Goal: Navigation & Orientation: Find specific page/section

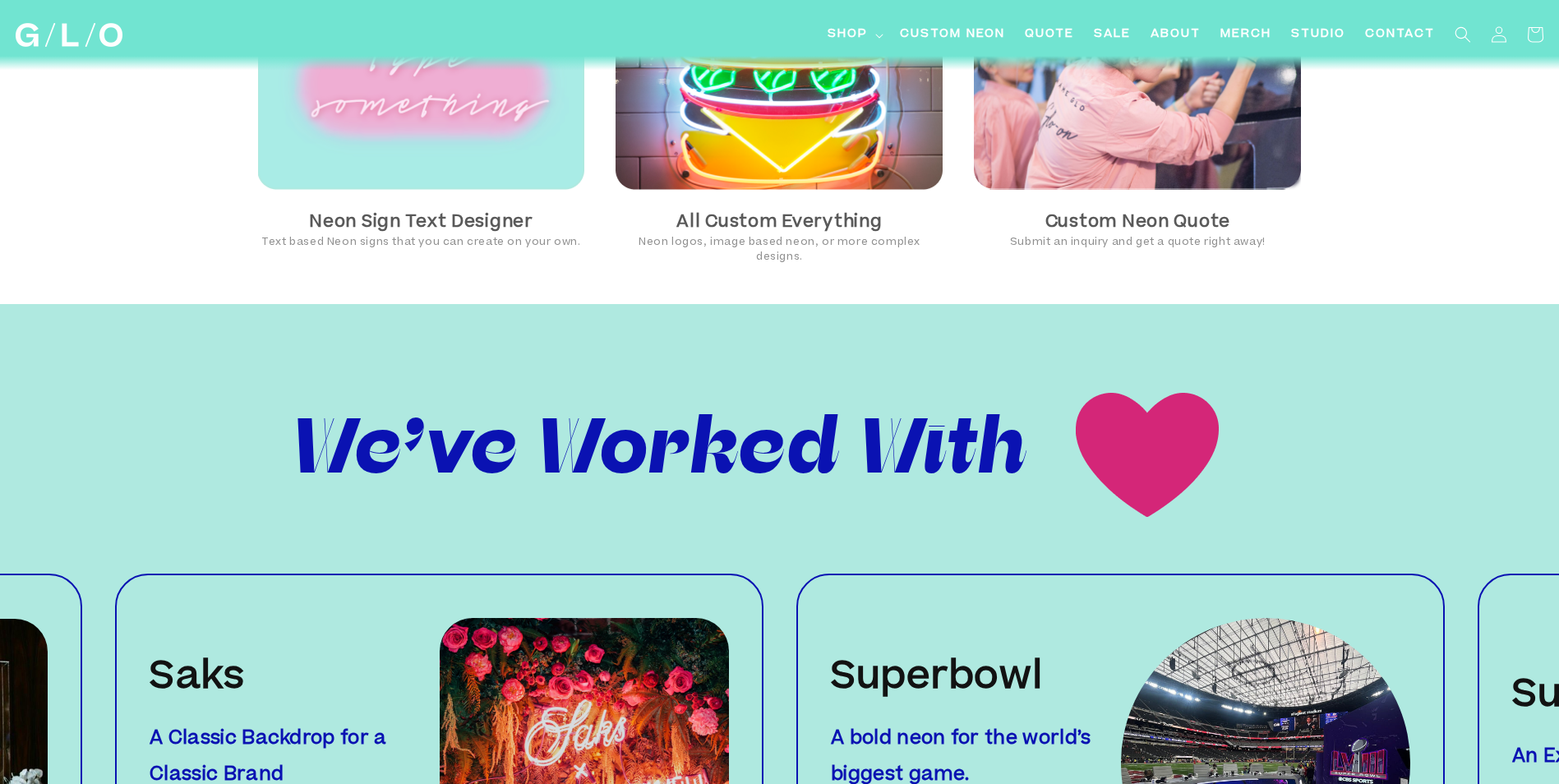
scroll to position [1643, 0]
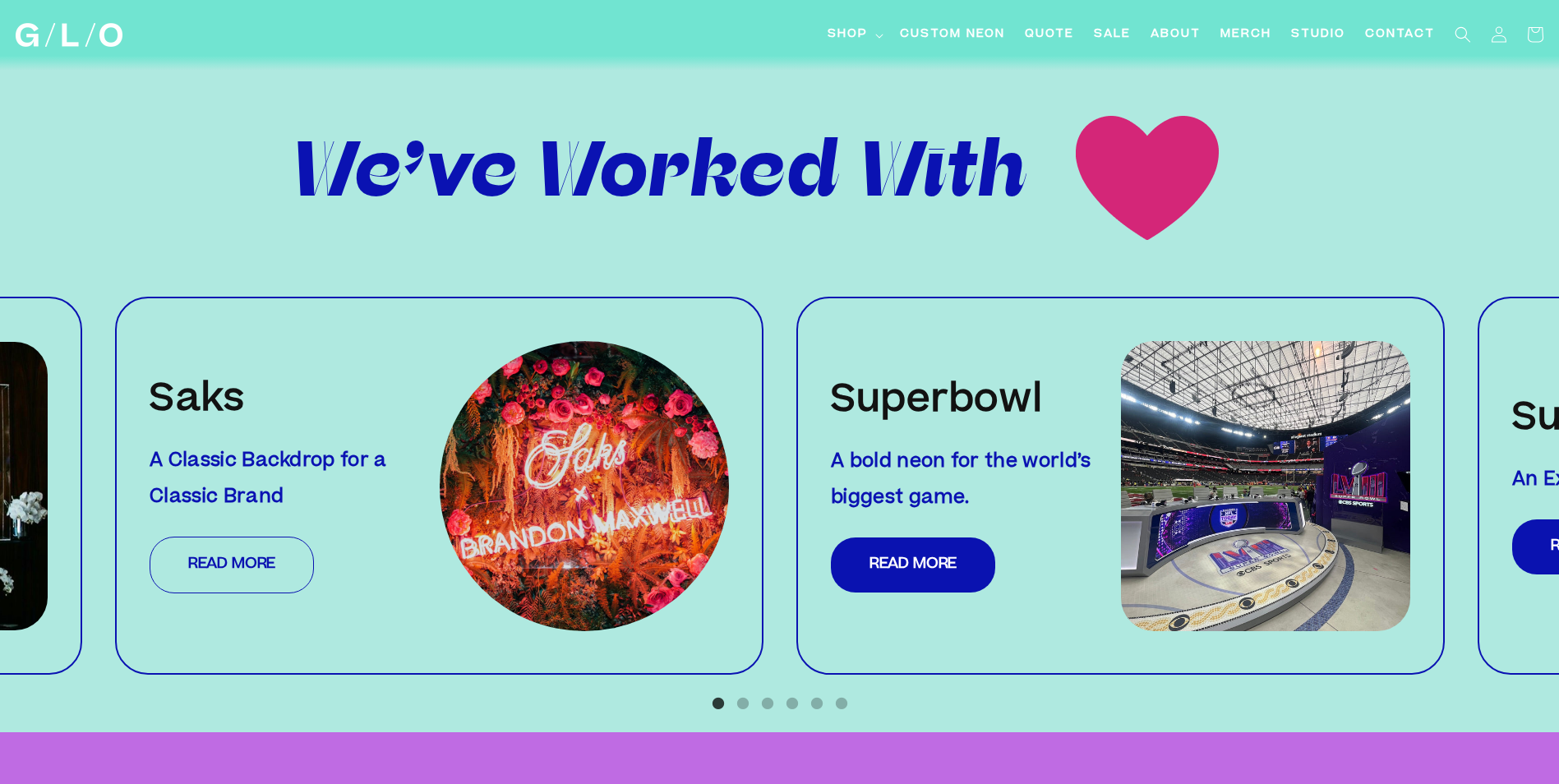
click at [274, 536] on link "Read More" at bounding box center [232, 565] width 165 height 56
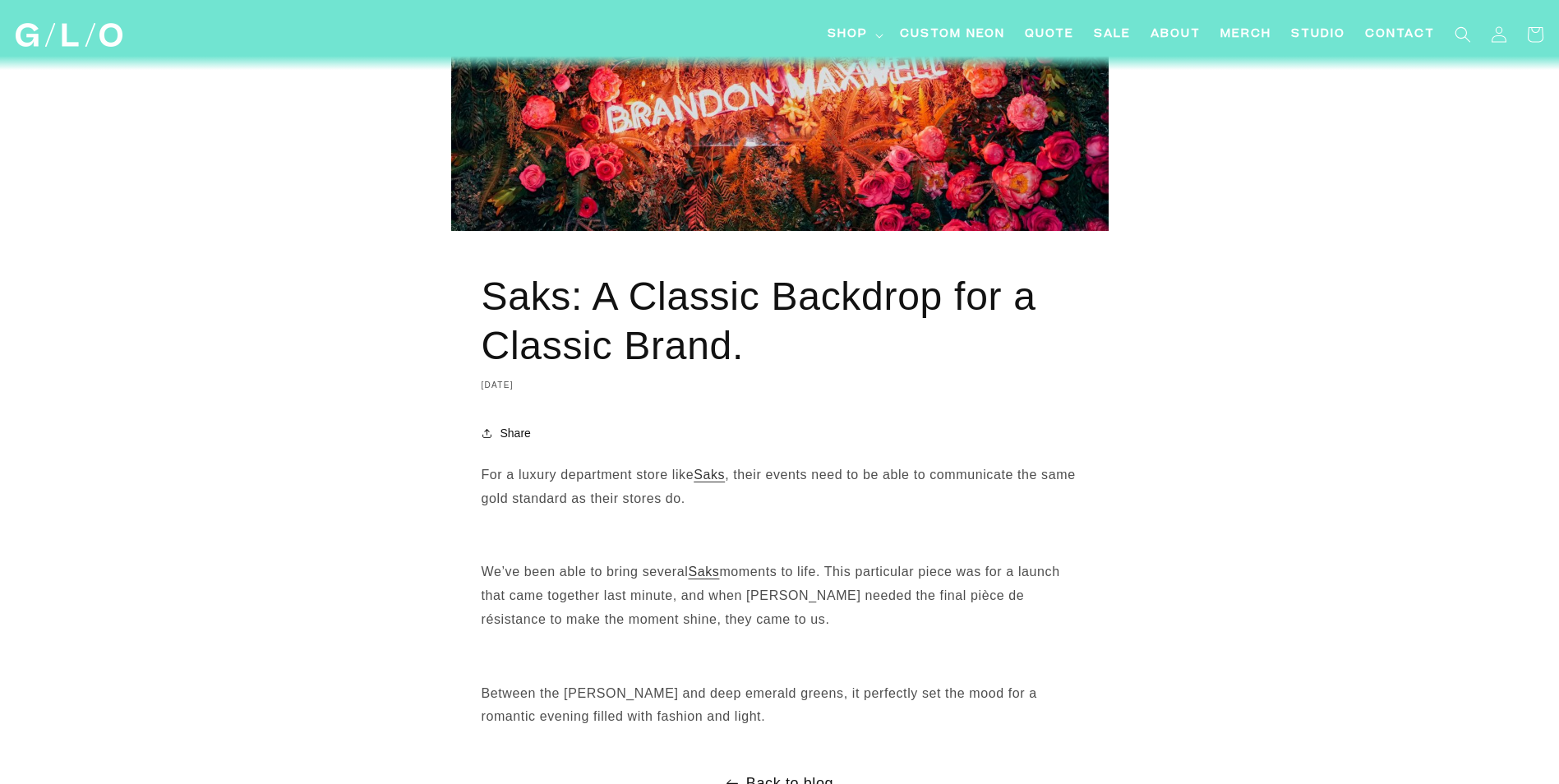
scroll to position [493, 0]
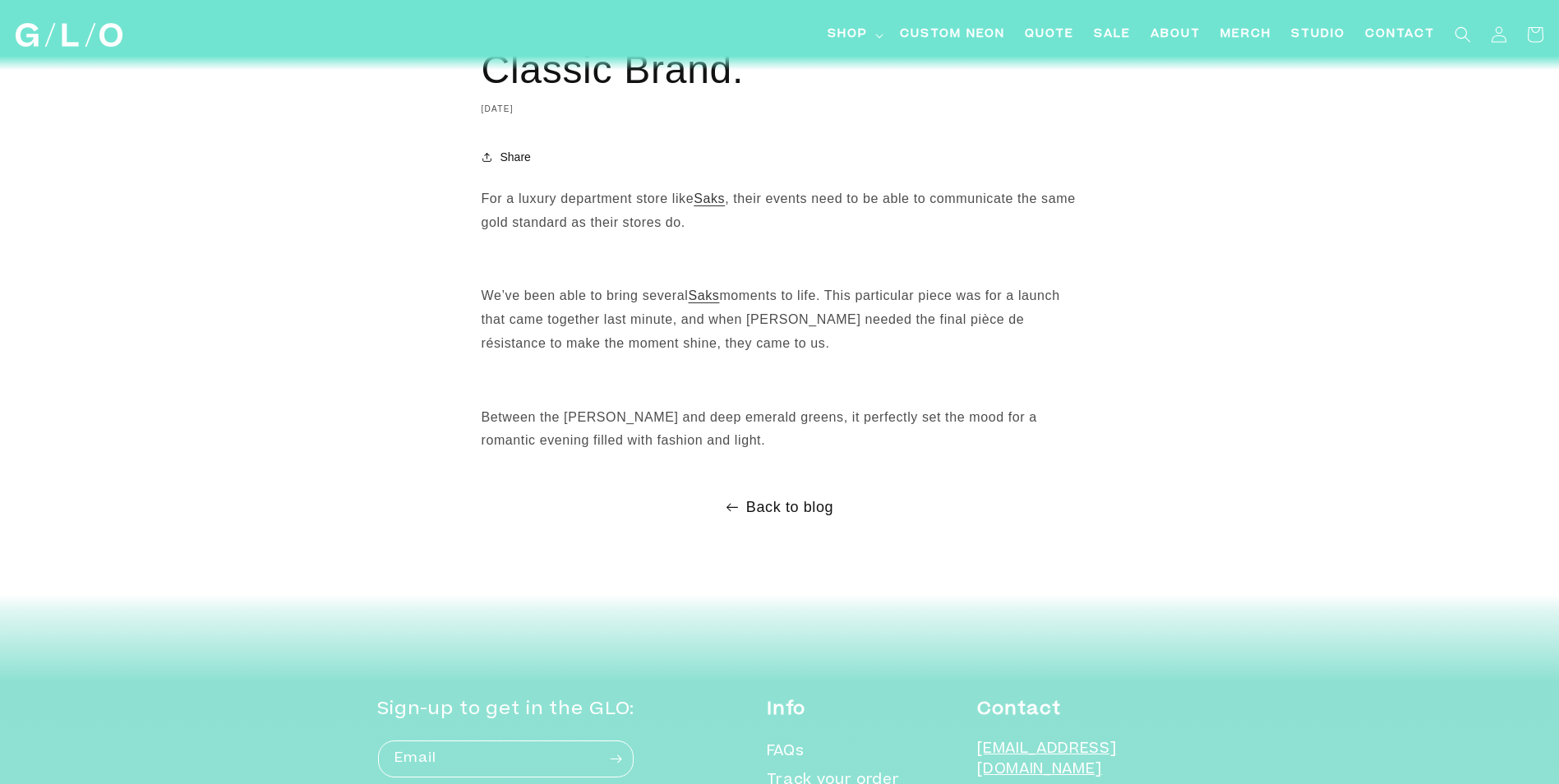
click at [798, 507] on link "Back to blog" at bounding box center [780, 507] width 1559 height 26
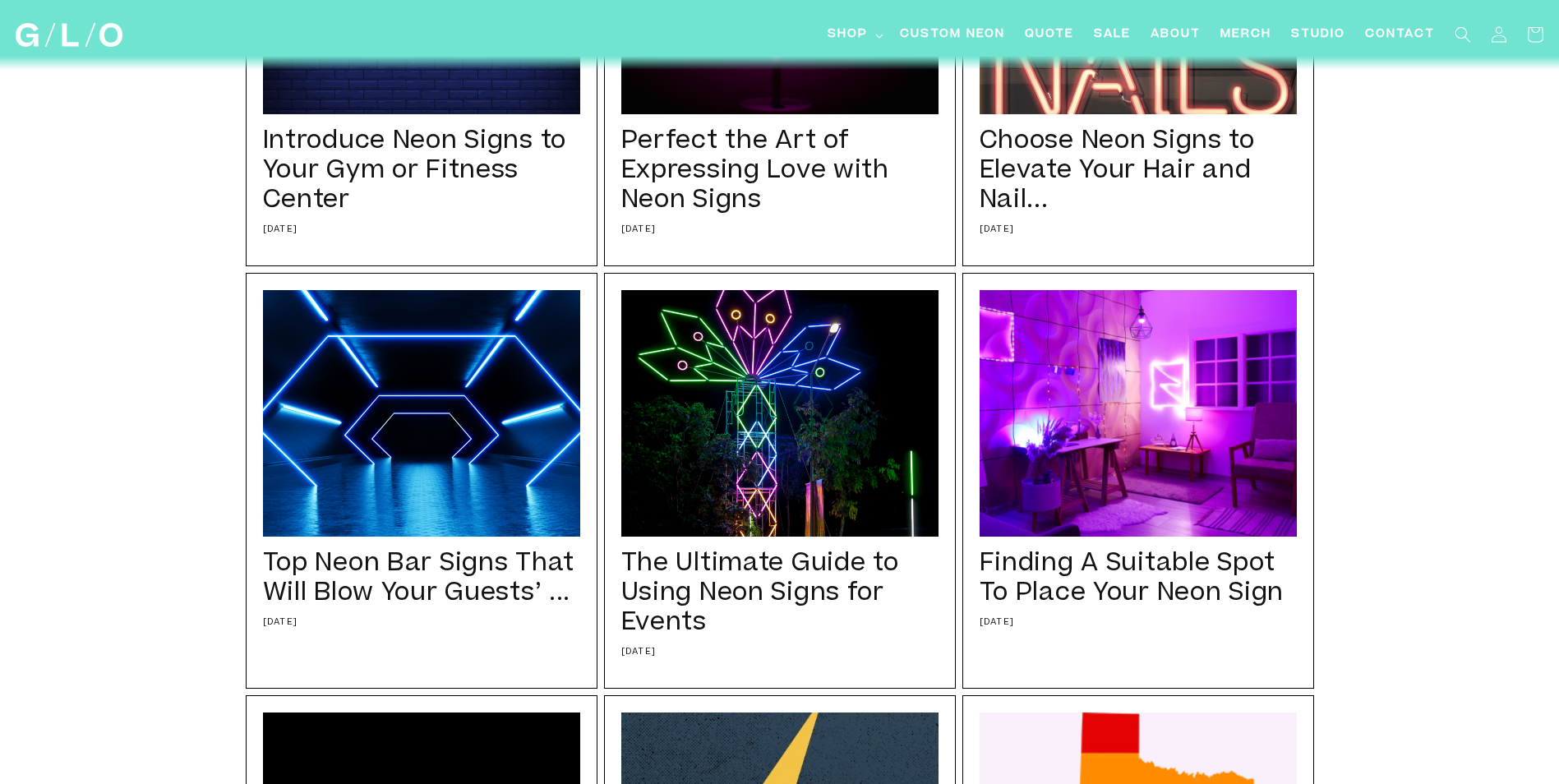
scroll to position [575, 0]
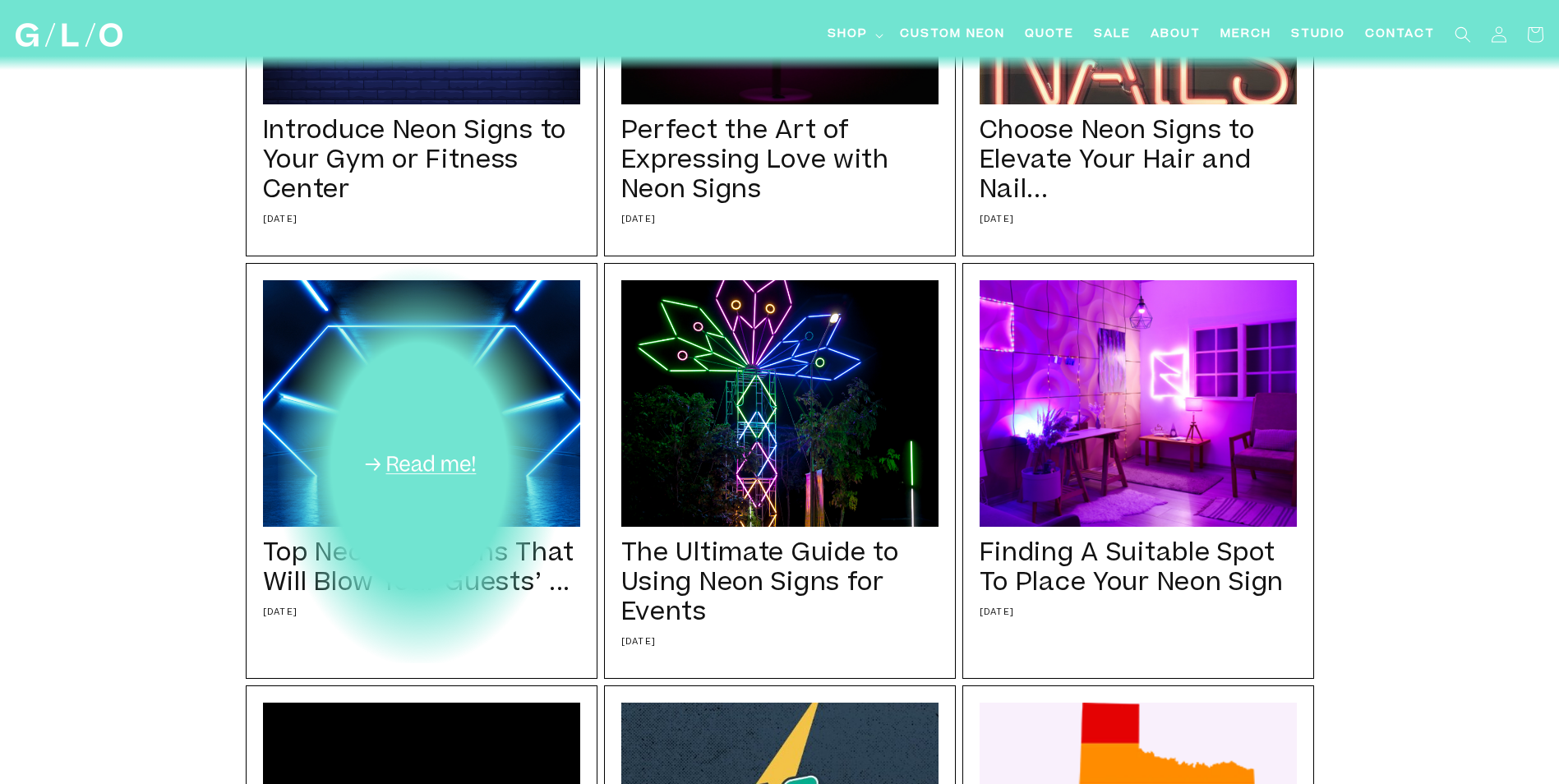
click at [384, 424] on div "Top Neon Bar Signs That Will Blow Your Guests’ ... 03/13/25 Want to make your b…" at bounding box center [422, 471] width 352 height 416
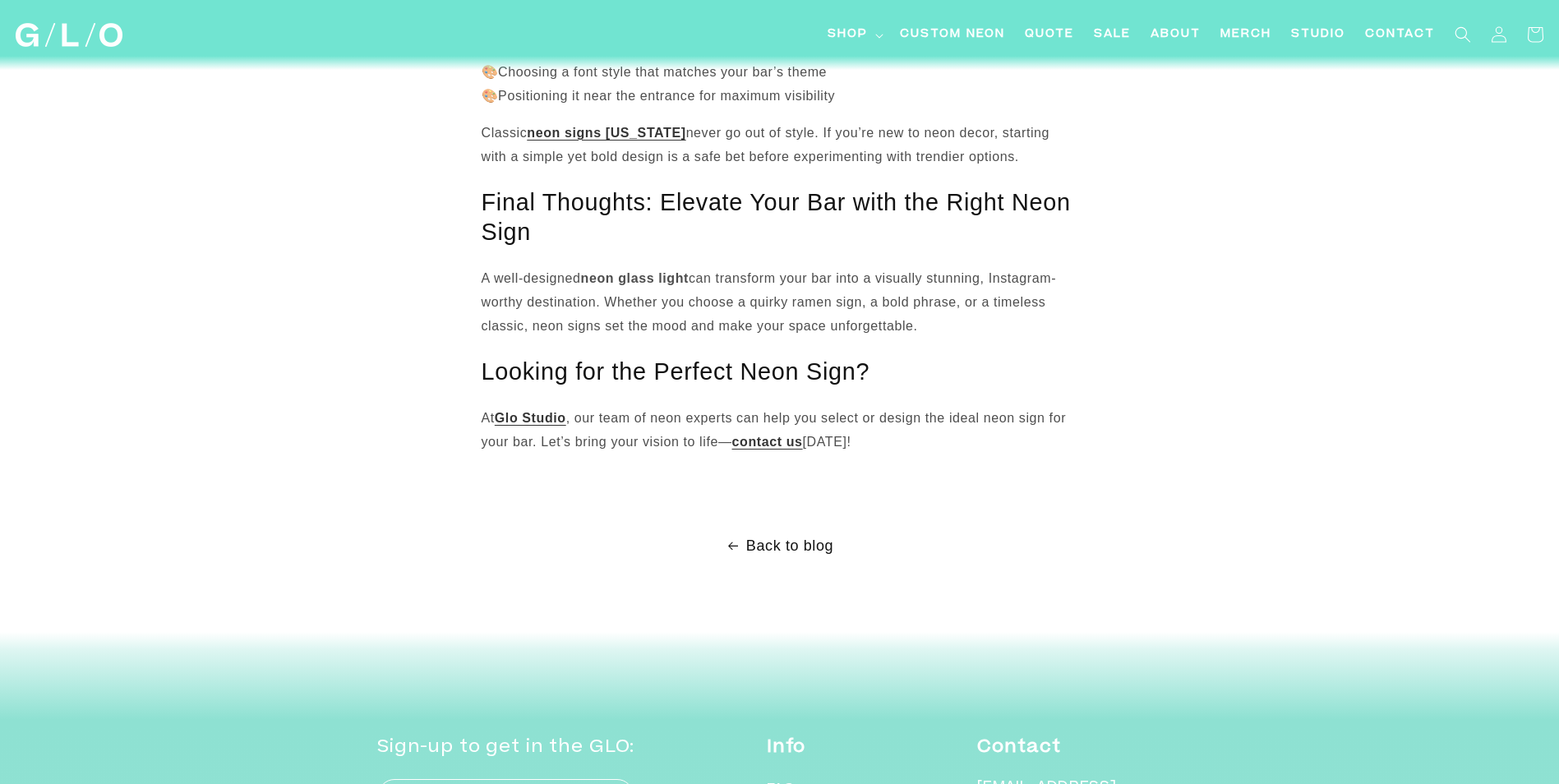
scroll to position [2136, 0]
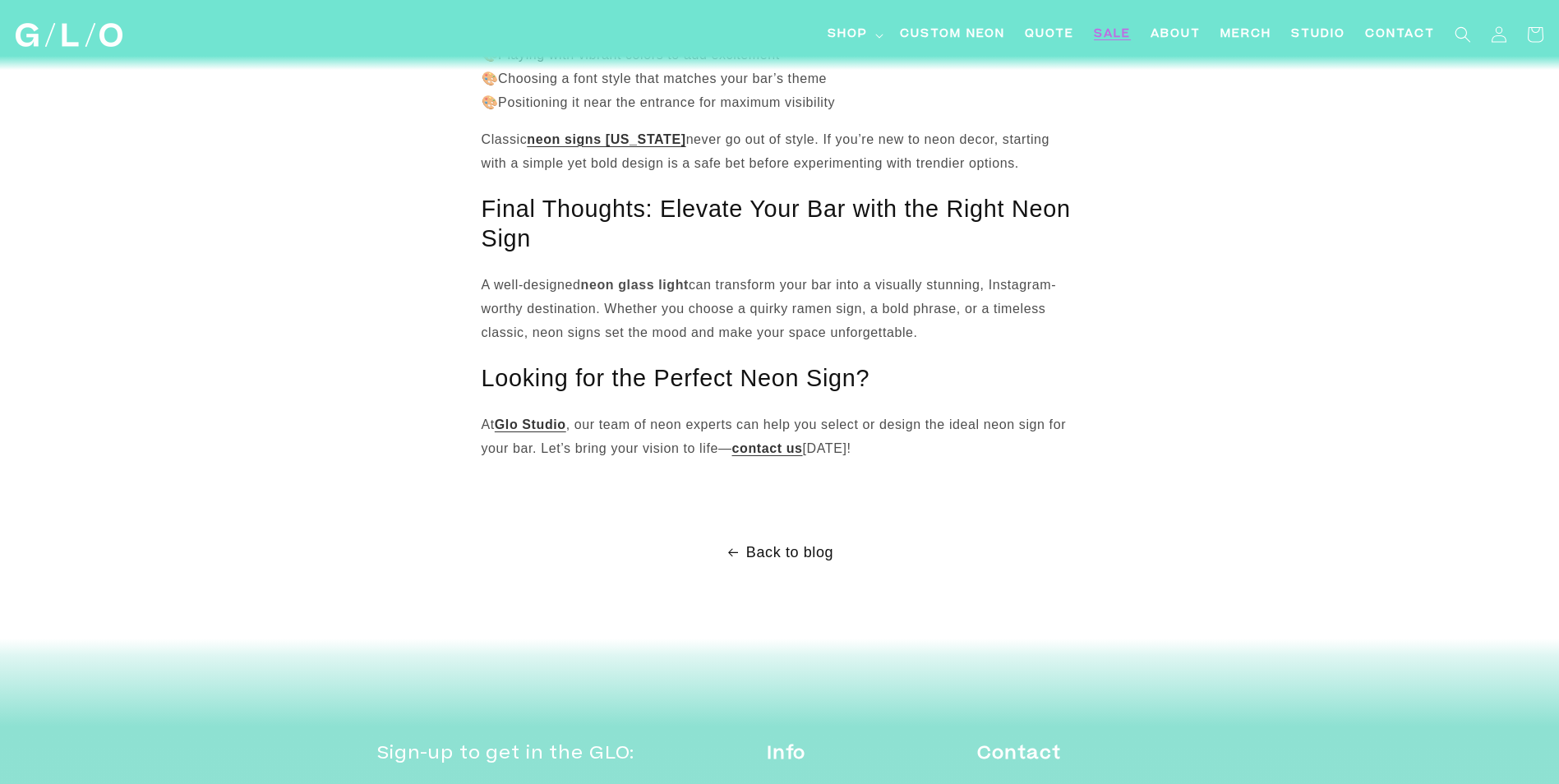
click at [1115, 36] on span "SALE" at bounding box center [1112, 35] width 37 height 17
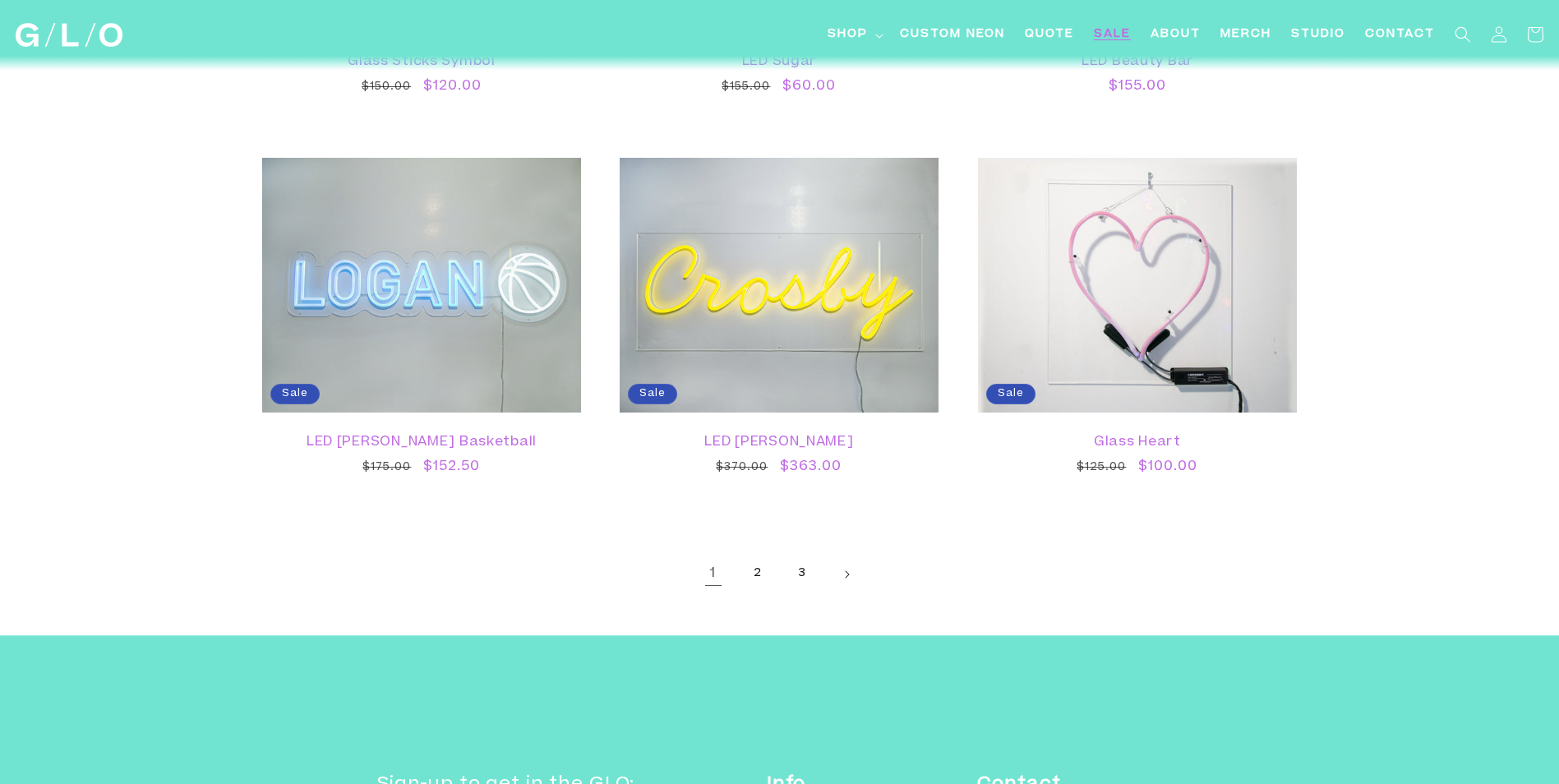
scroll to position [2793, 0]
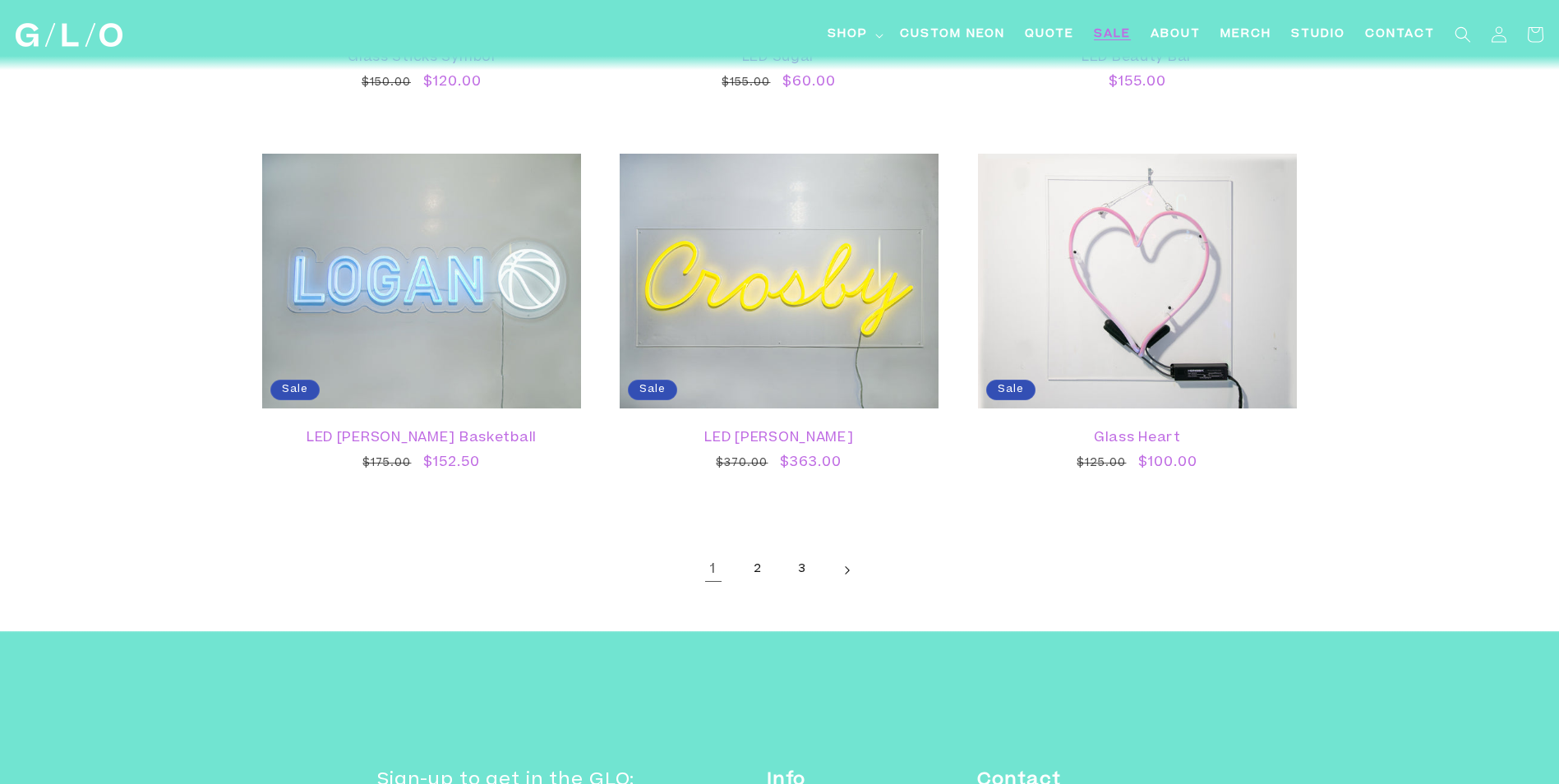
click at [837, 568] on link "Next page" at bounding box center [846, 570] width 36 height 36
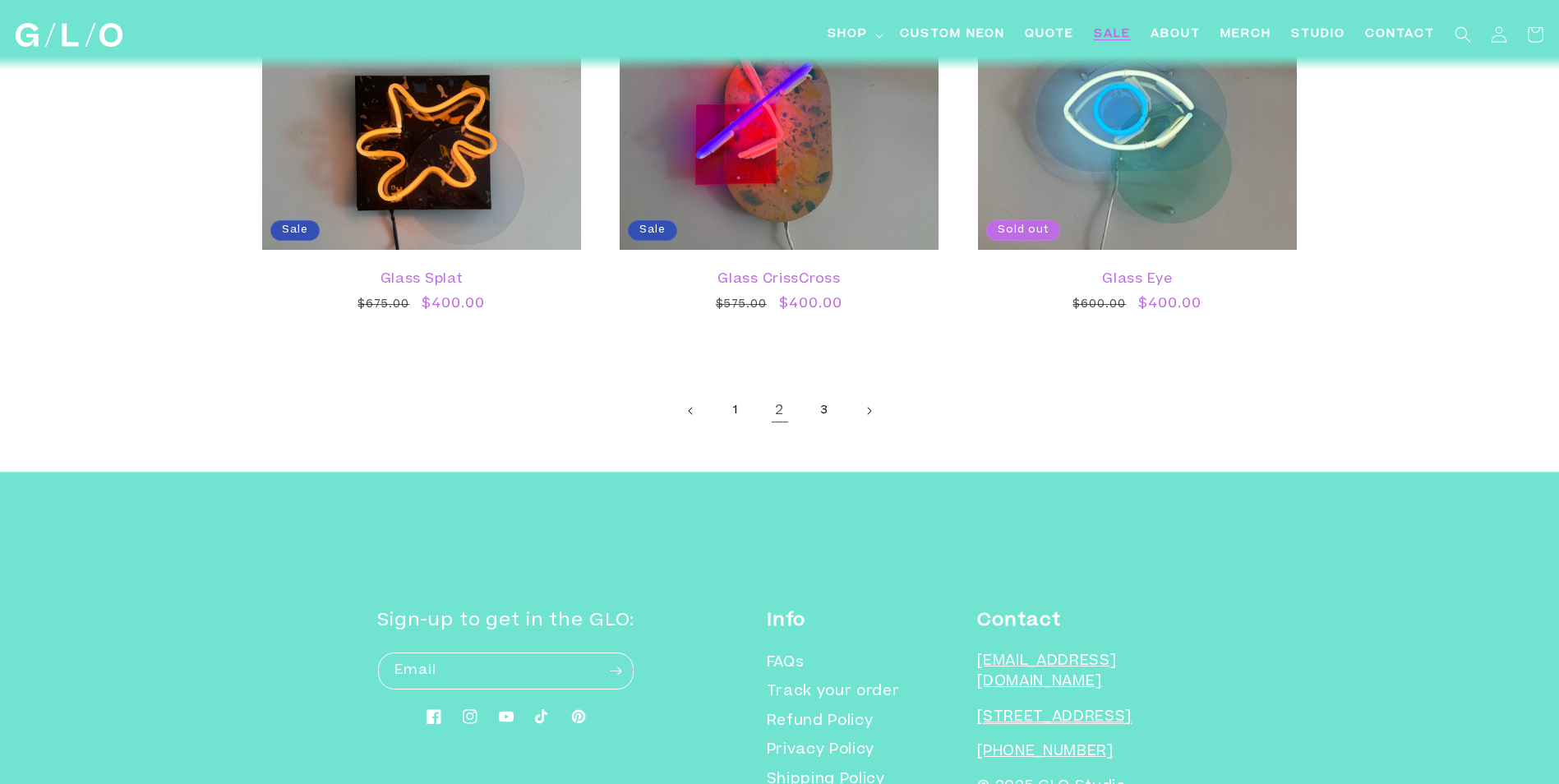
scroll to position [3204, 0]
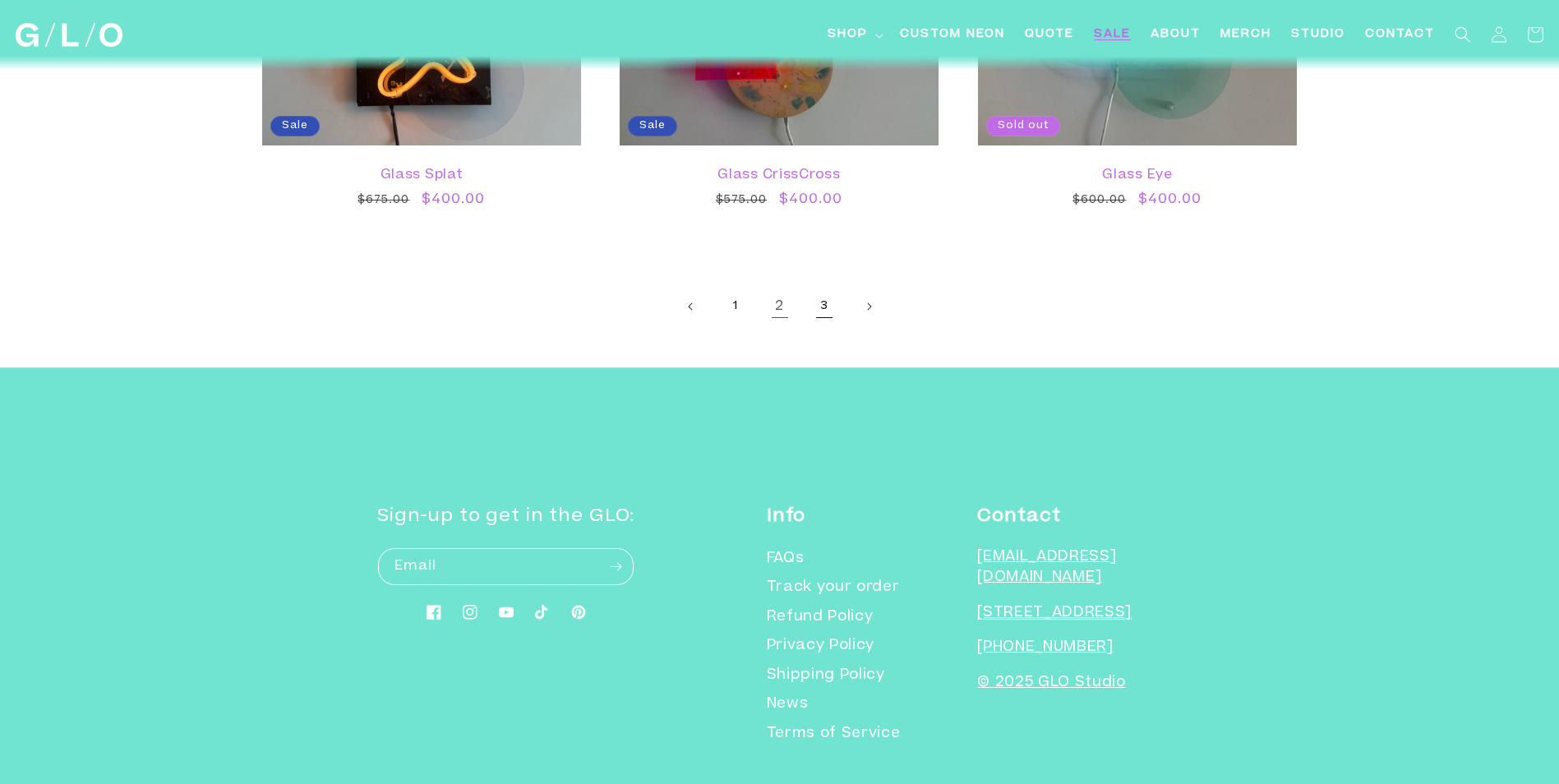
click at [822, 295] on link "3" at bounding box center [824, 306] width 36 height 36
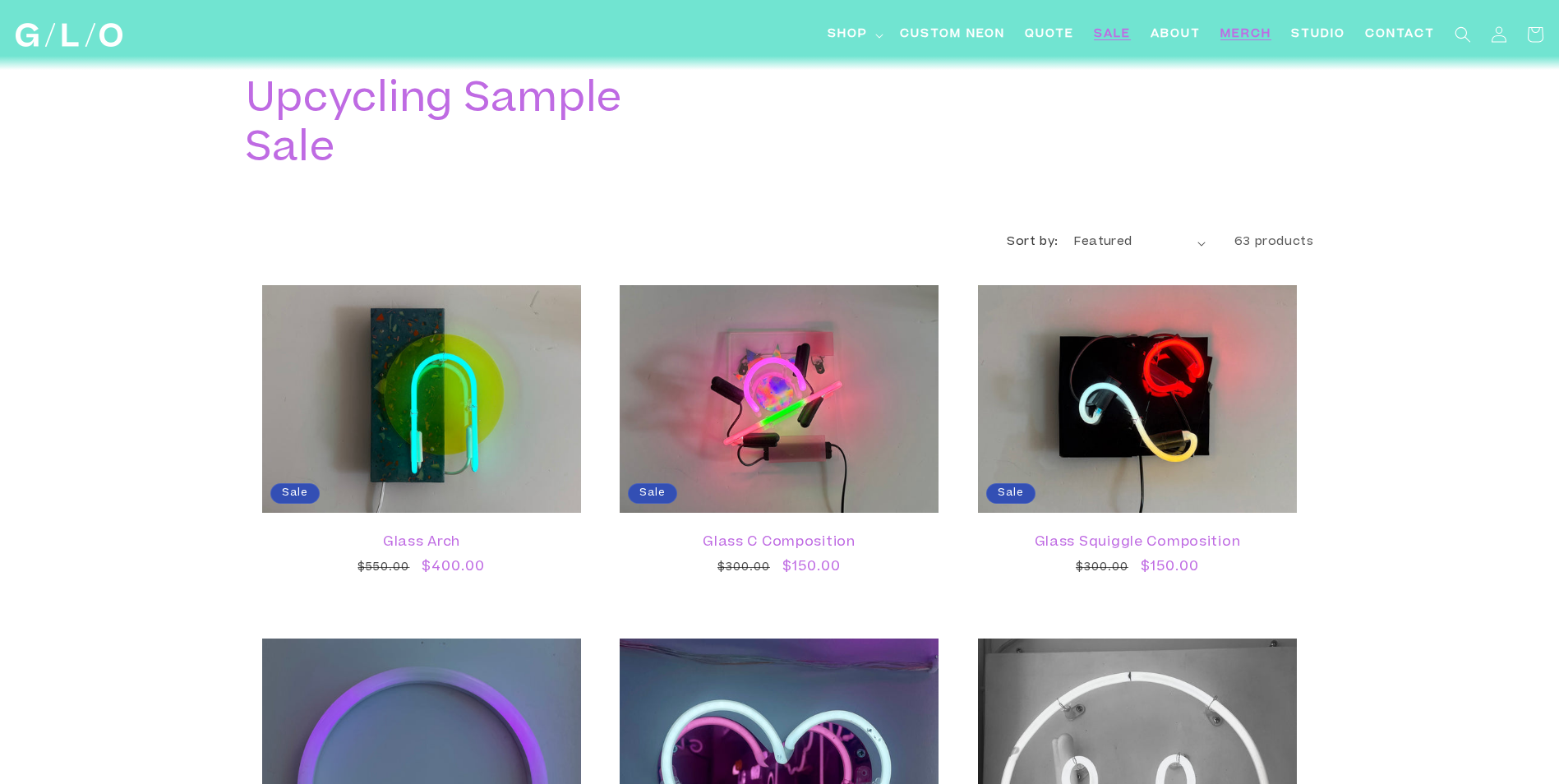
click at [1246, 30] on span "Merch" at bounding box center [1246, 35] width 51 height 17
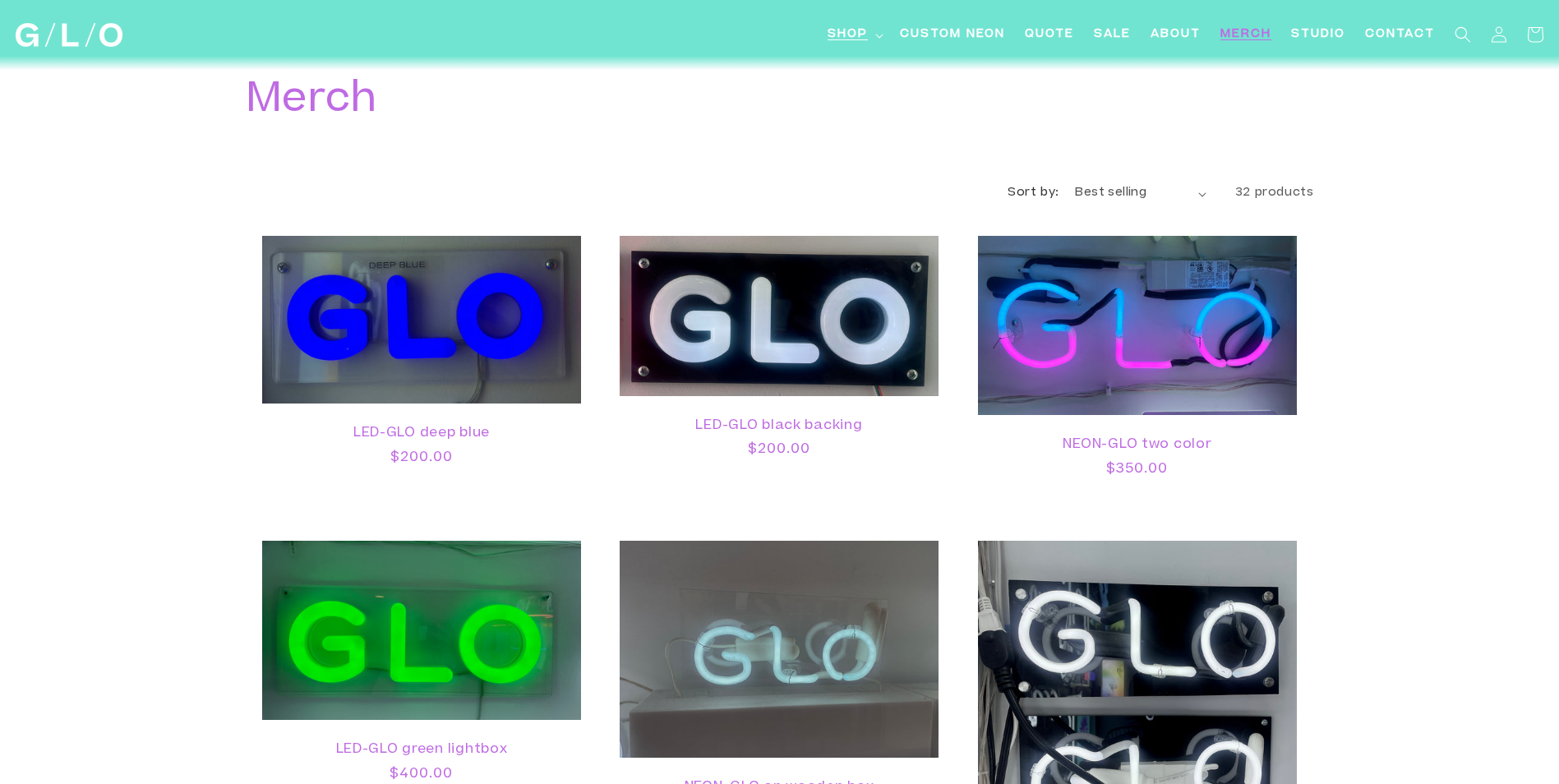
click at [861, 32] on span "Shop" at bounding box center [847, 35] width 40 height 17
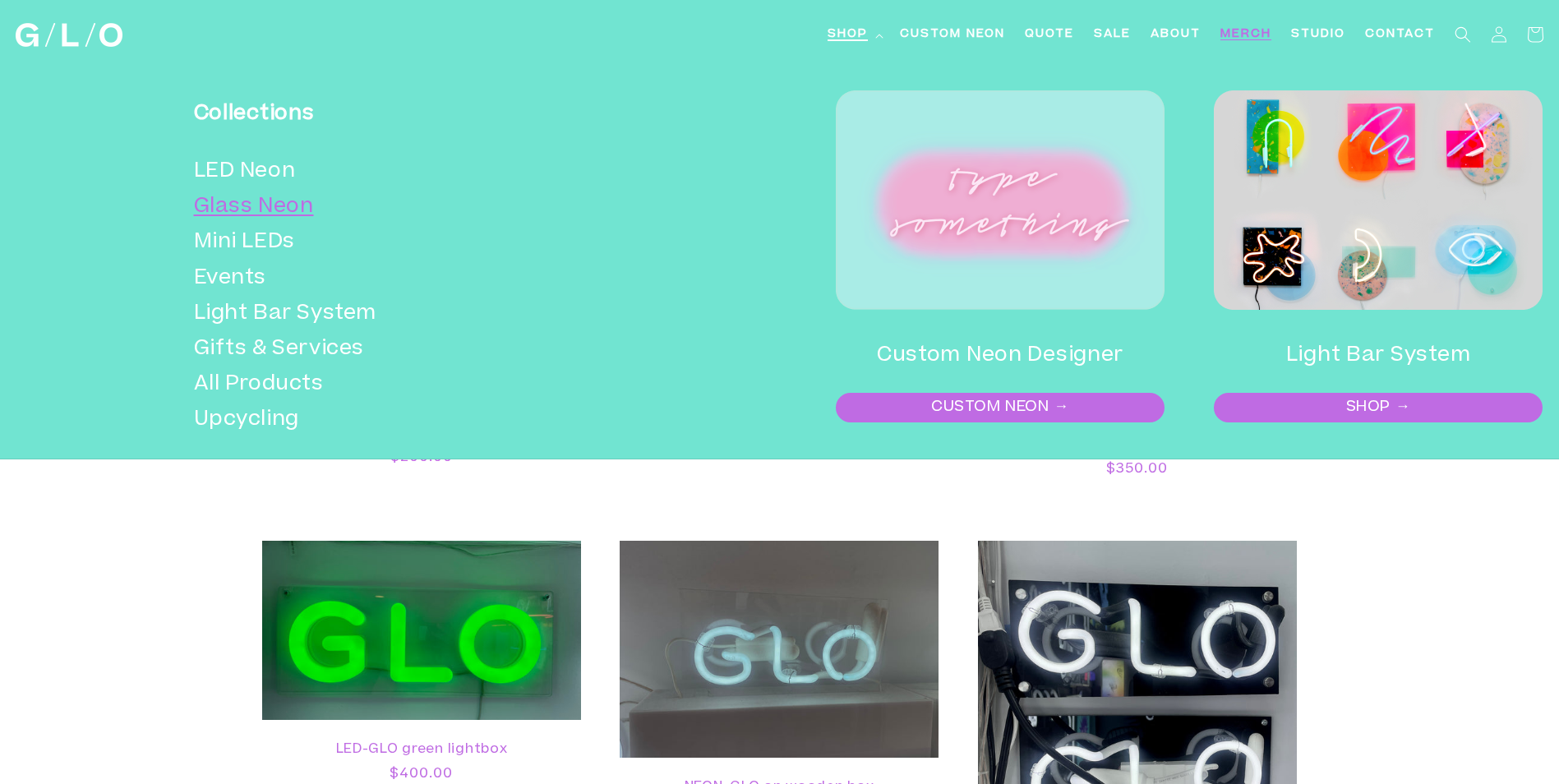
click at [293, 197] on link "Glass Neon" at bounding box center [410, 208] width 432 height 36
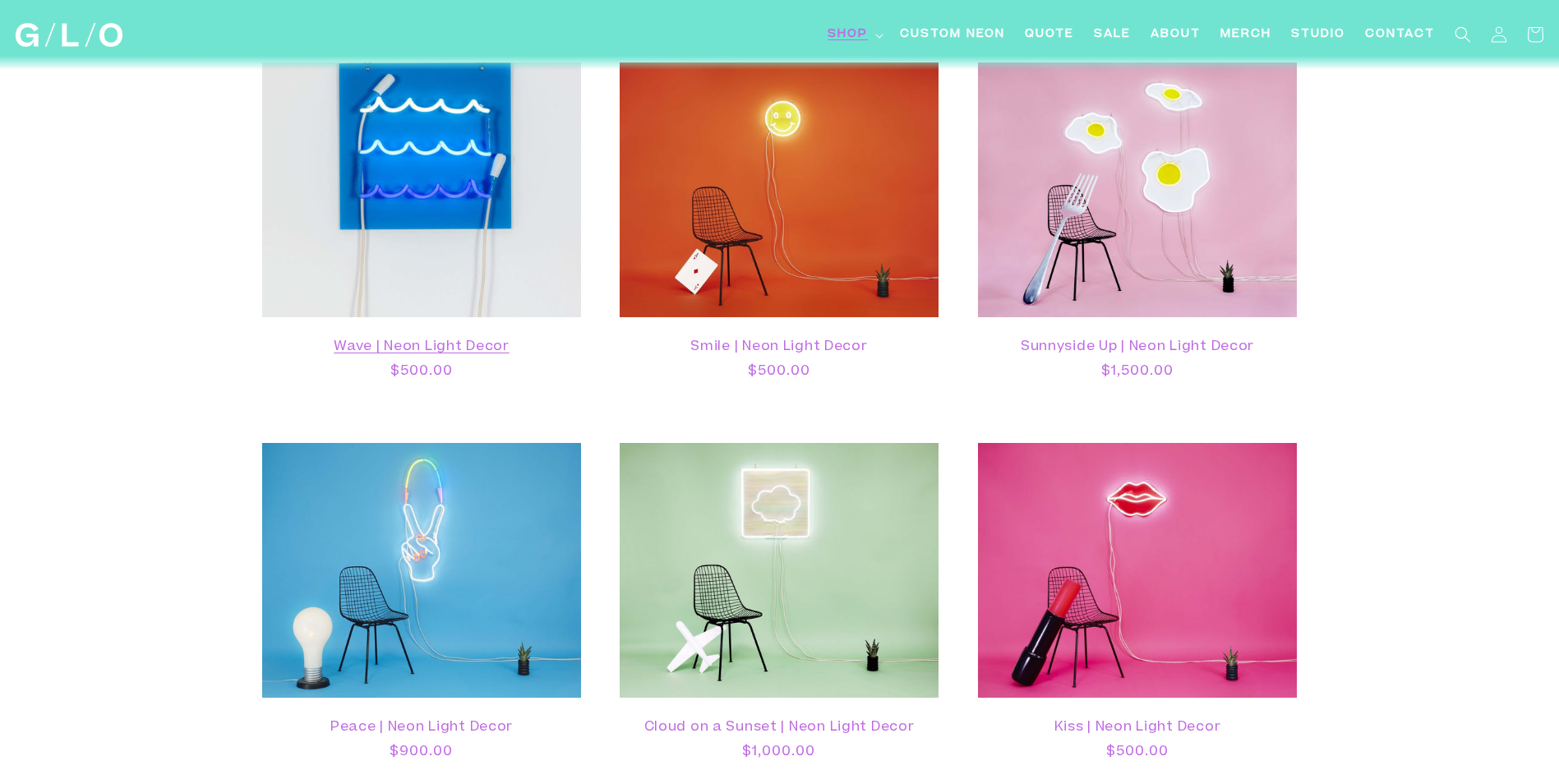
scroll to position [3532, 0]
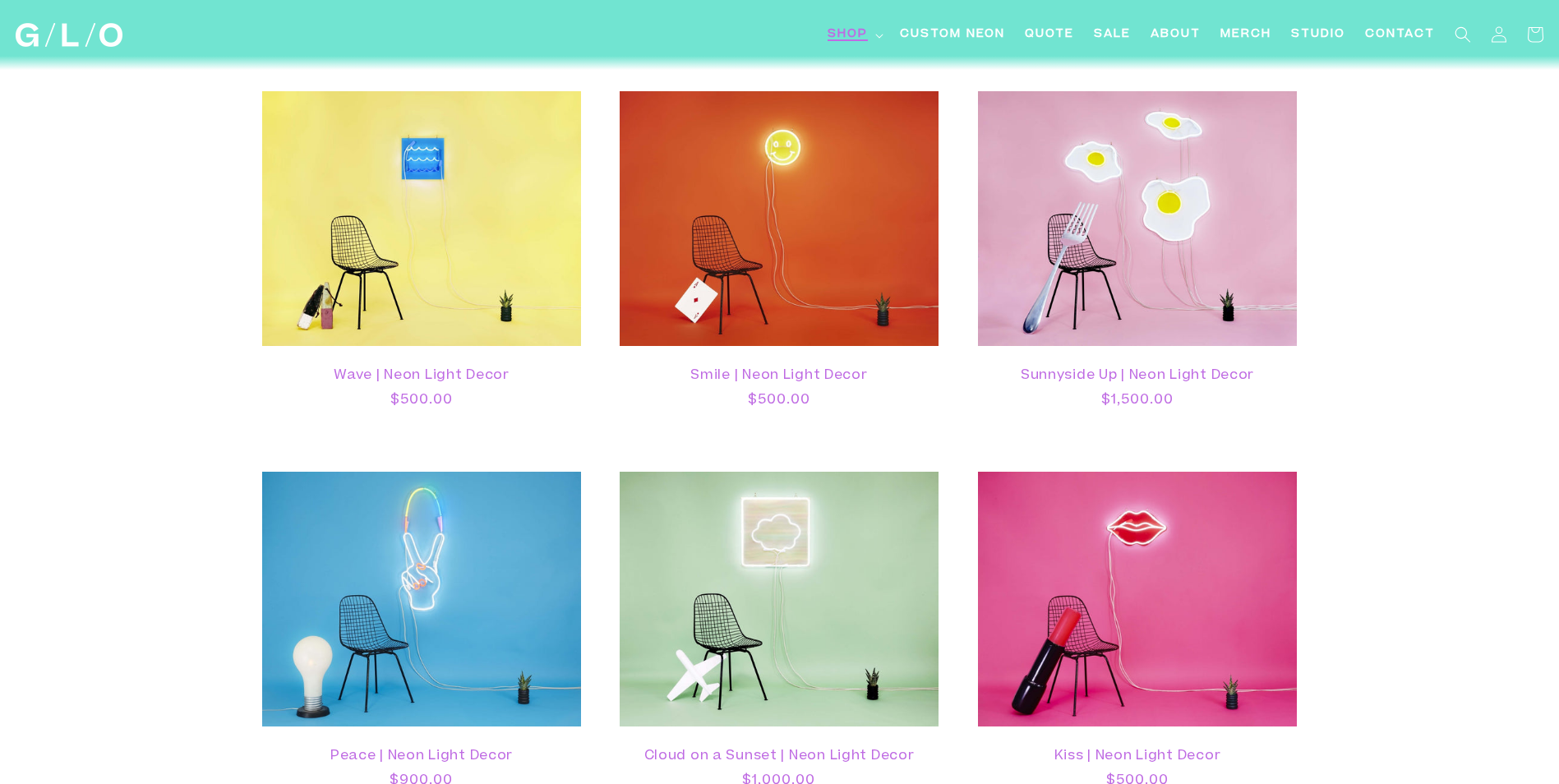
click at [849, 28] on span "Shop" at bounding box center [847, 35] width 40 height 17
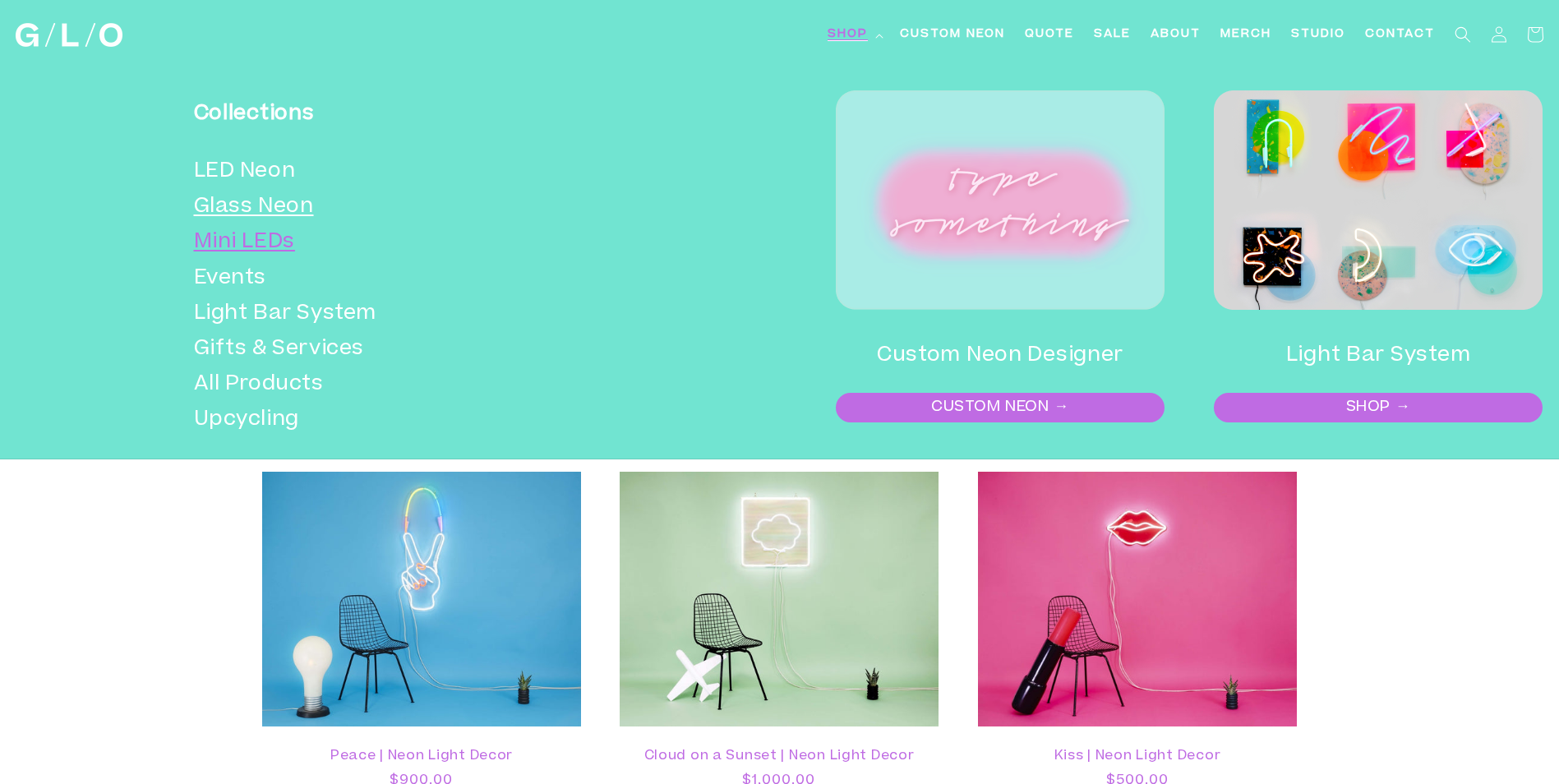
click at [242, 243] on link "Mini LEDs" at bounding box center [410, 243] width 432 height 36
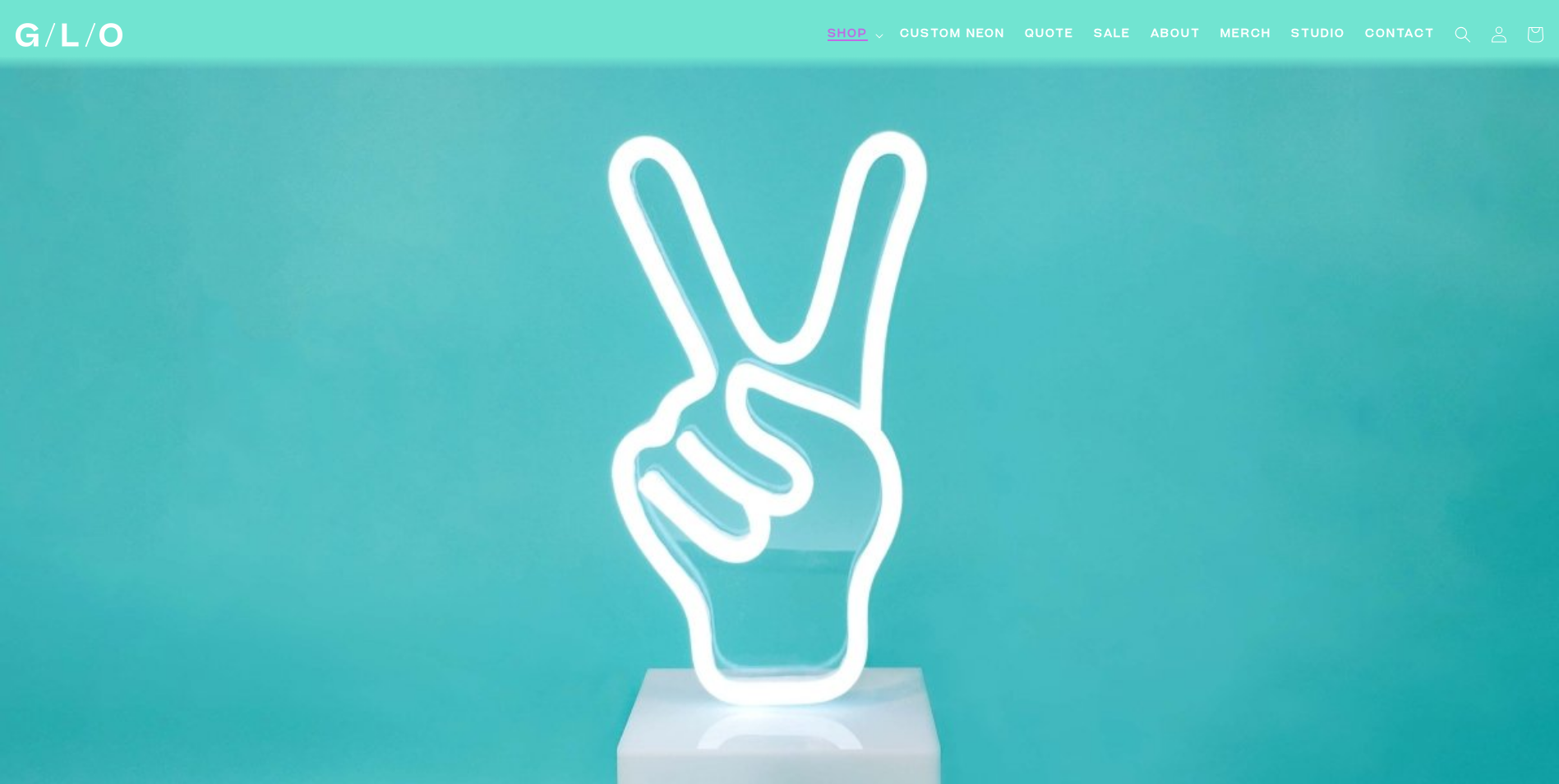
click at [846, 36] on span "Shop" at bounding box center [847, 35] width 40 height 17
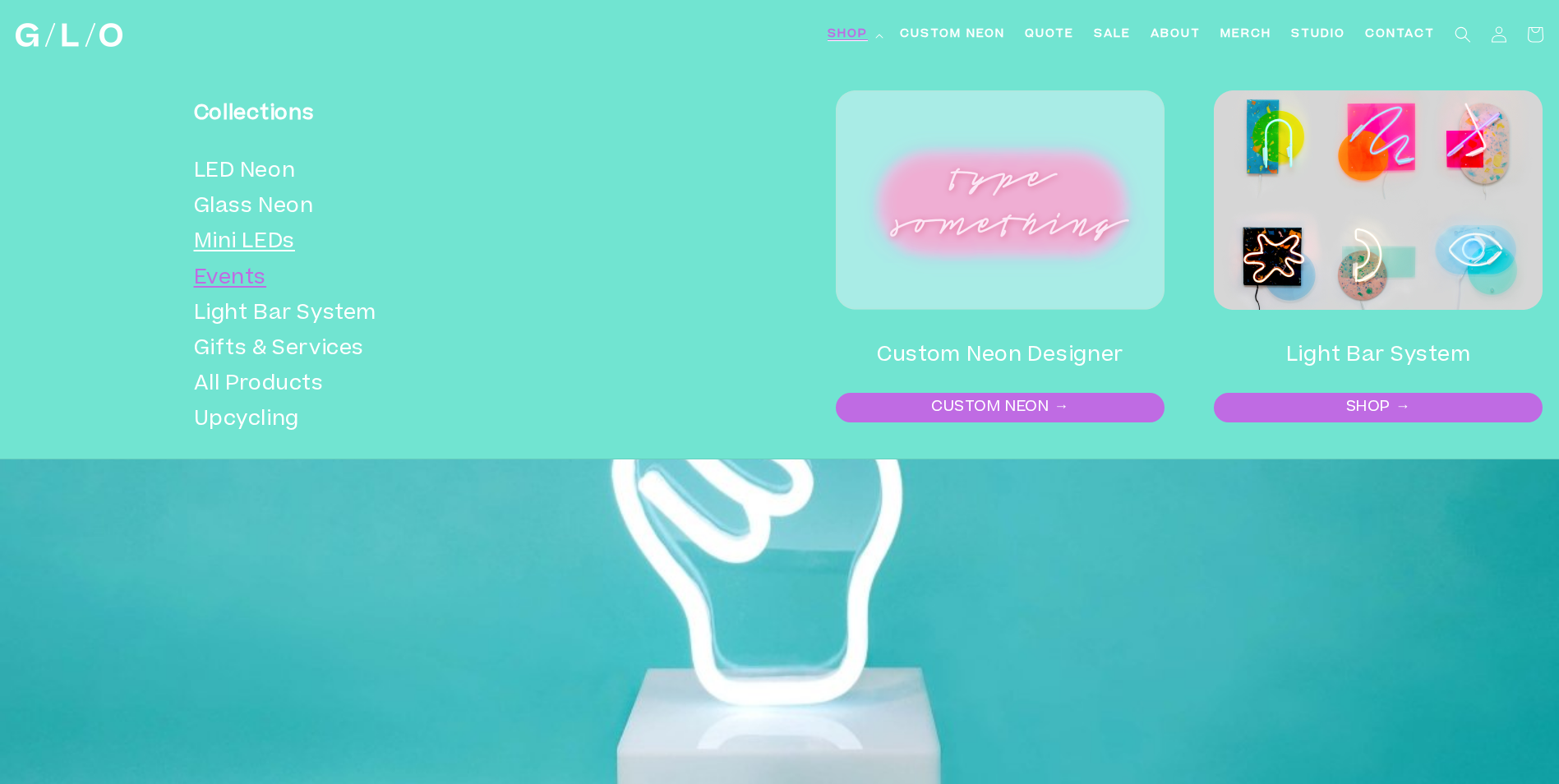
click at [275, 272] on link "Events" at bounding box center [410, 280] width 432 height 36
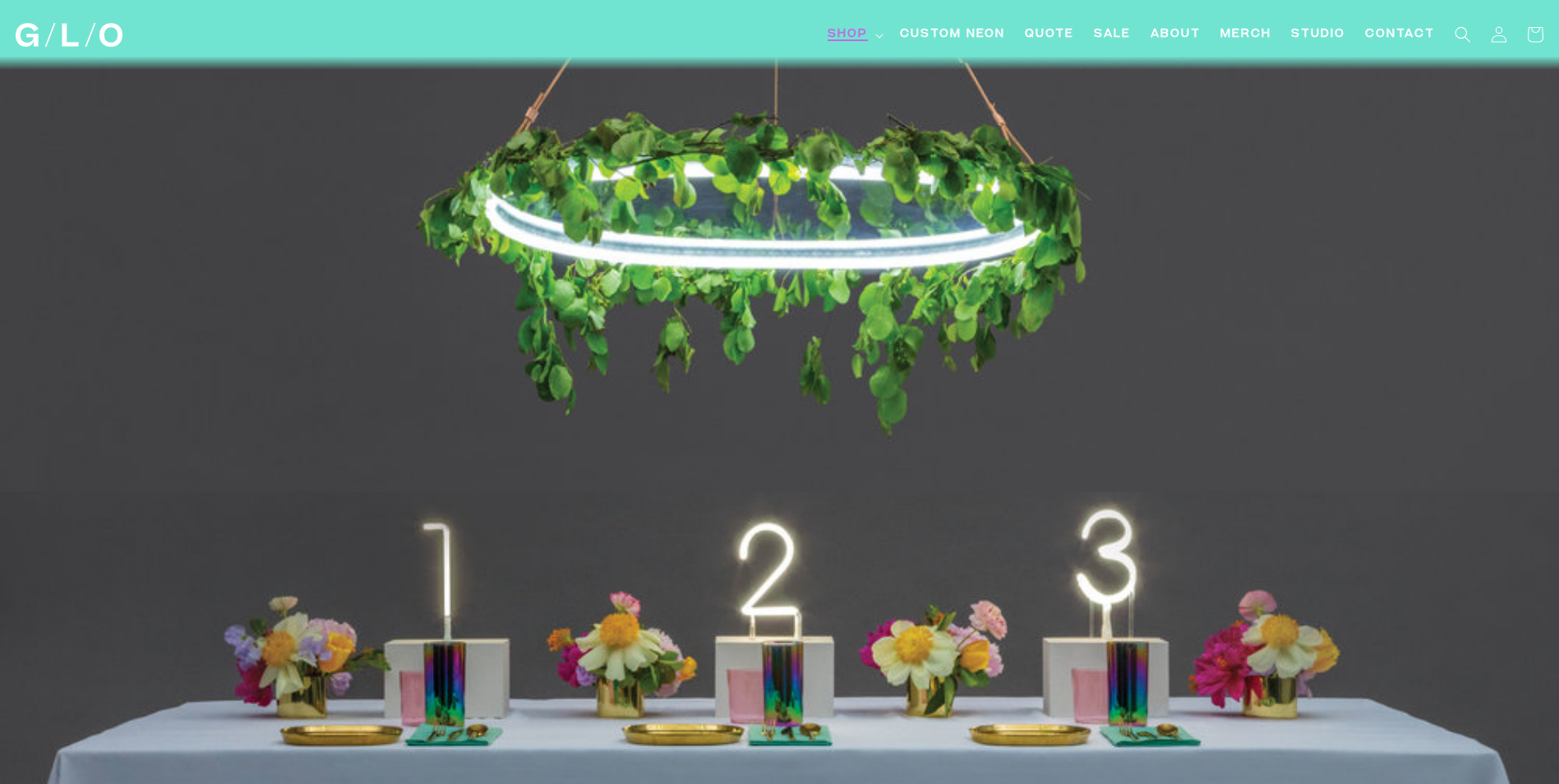
click at [850, 33] on span "Shop" at bounding box center [847, 35] width 40 height 17
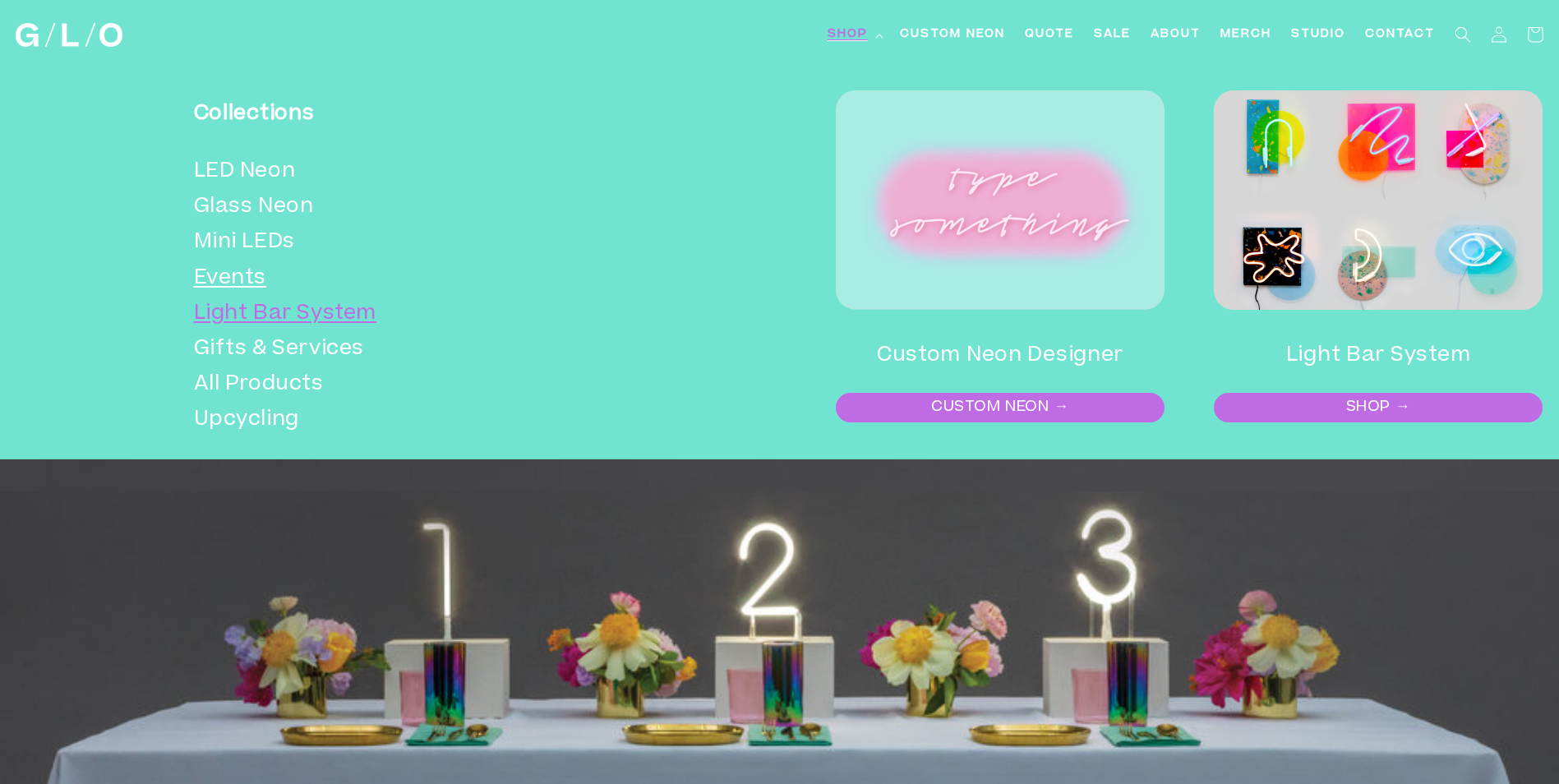
click at [308, 308] on link "Light Bar System" at bounding box center [410, 314] width 432 height 36
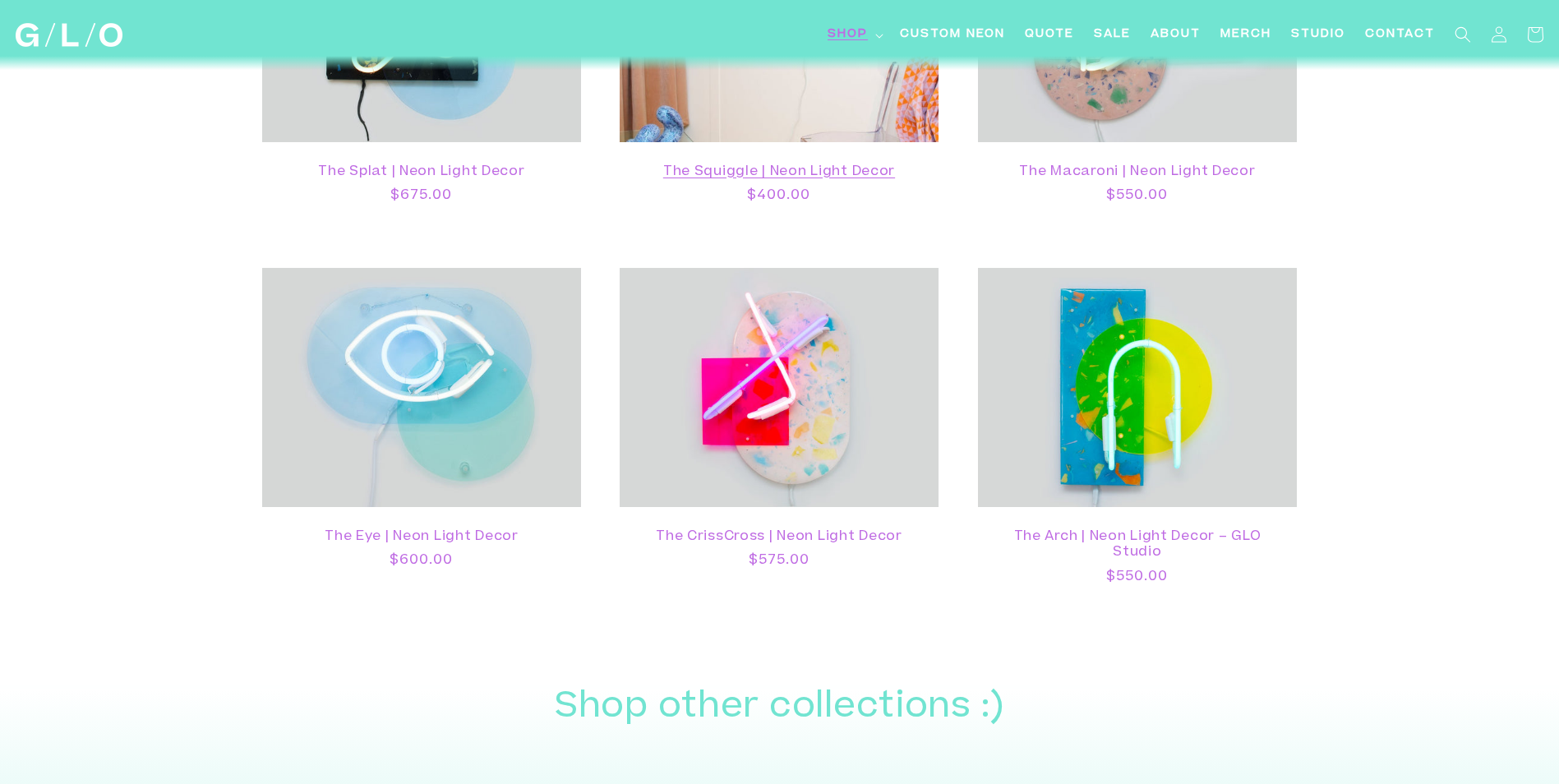
scroll to position [1288, 0]
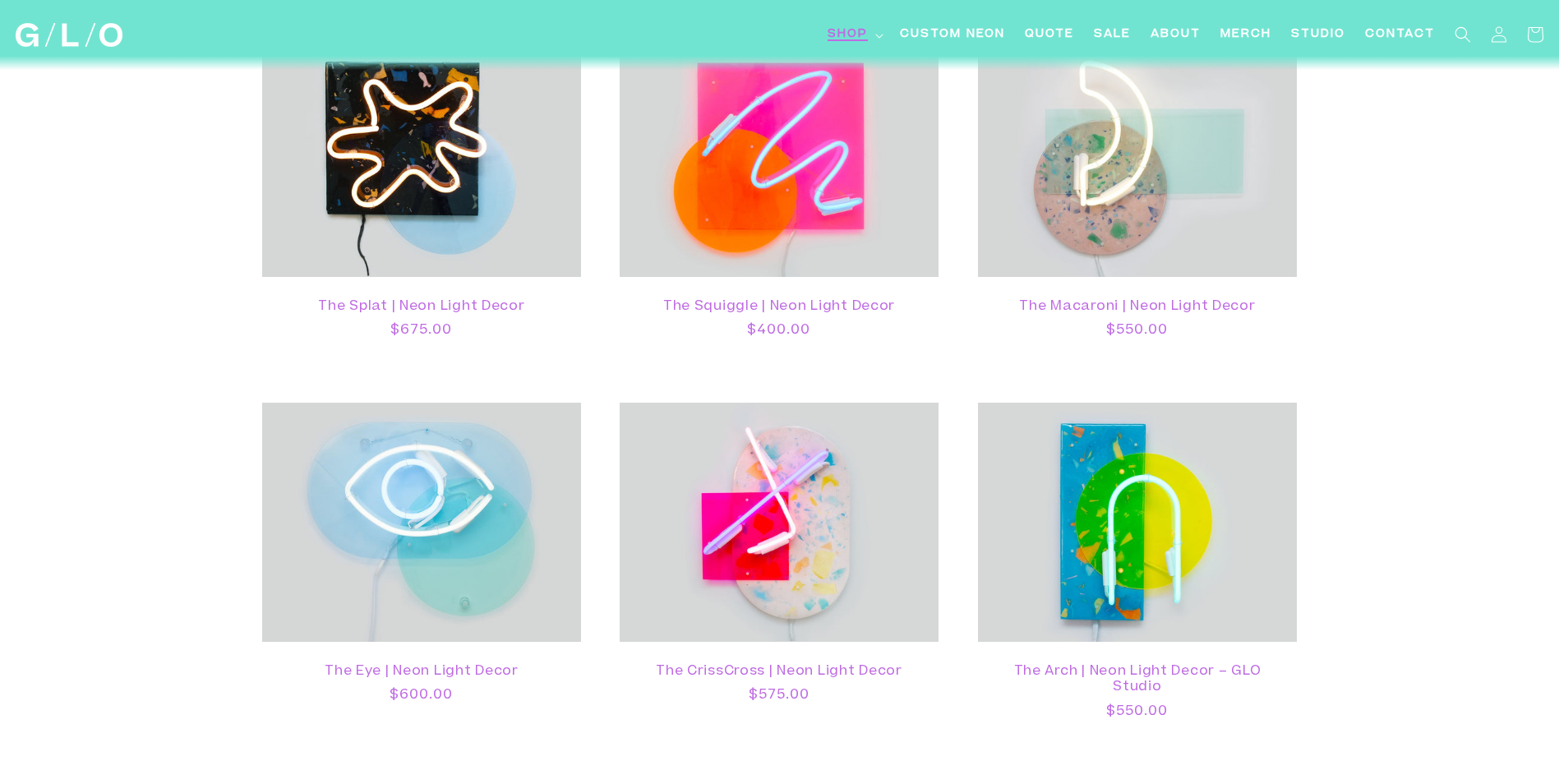
click at [850, 34] on span "Shop" at bounding box center [847, 35] width 40 height 17
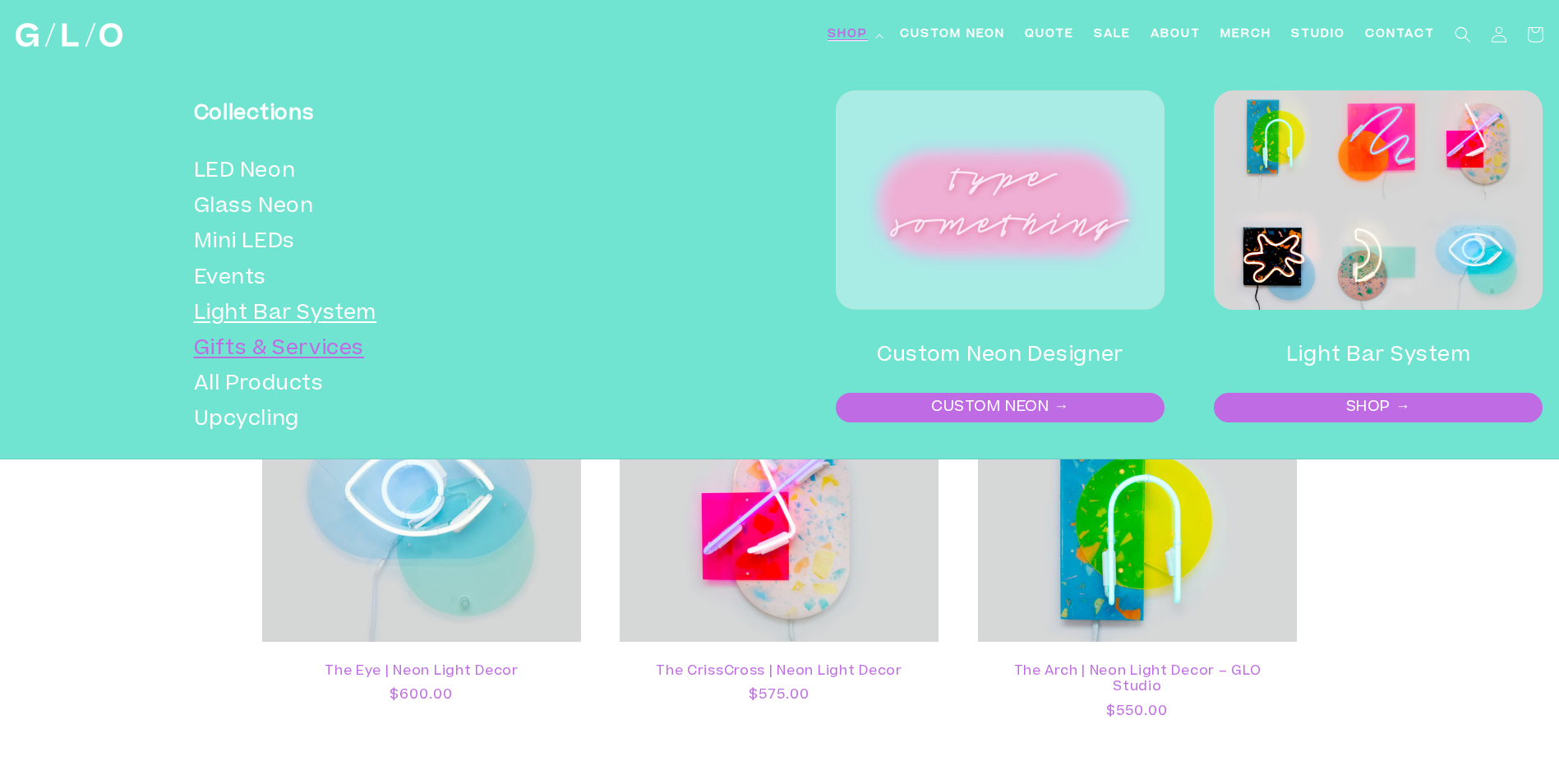
click at [318, 344] on link "Gifts & Services" at bounding box center [410, 350] width 432 height 36
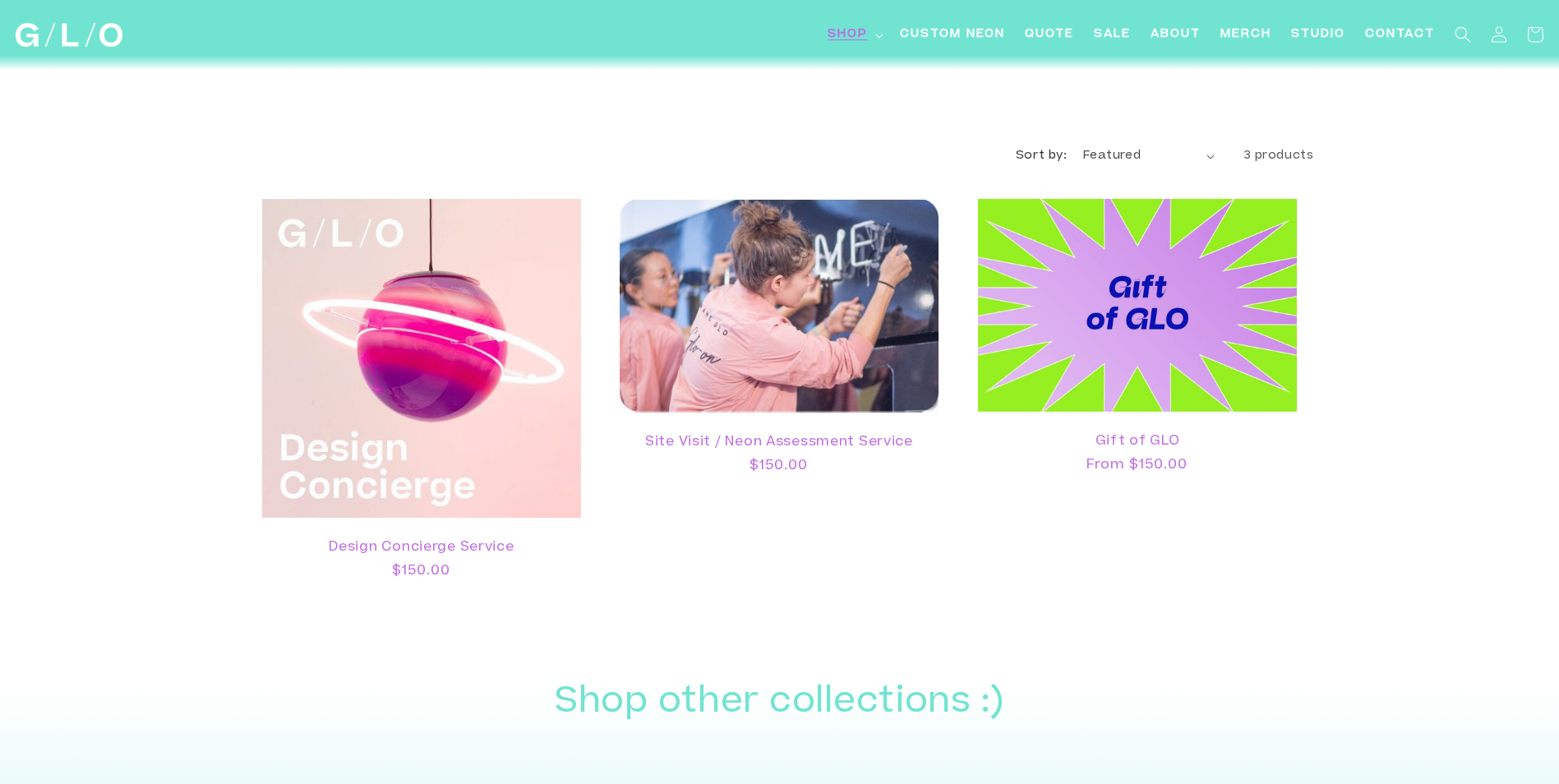
scroll to position [1232, 0]
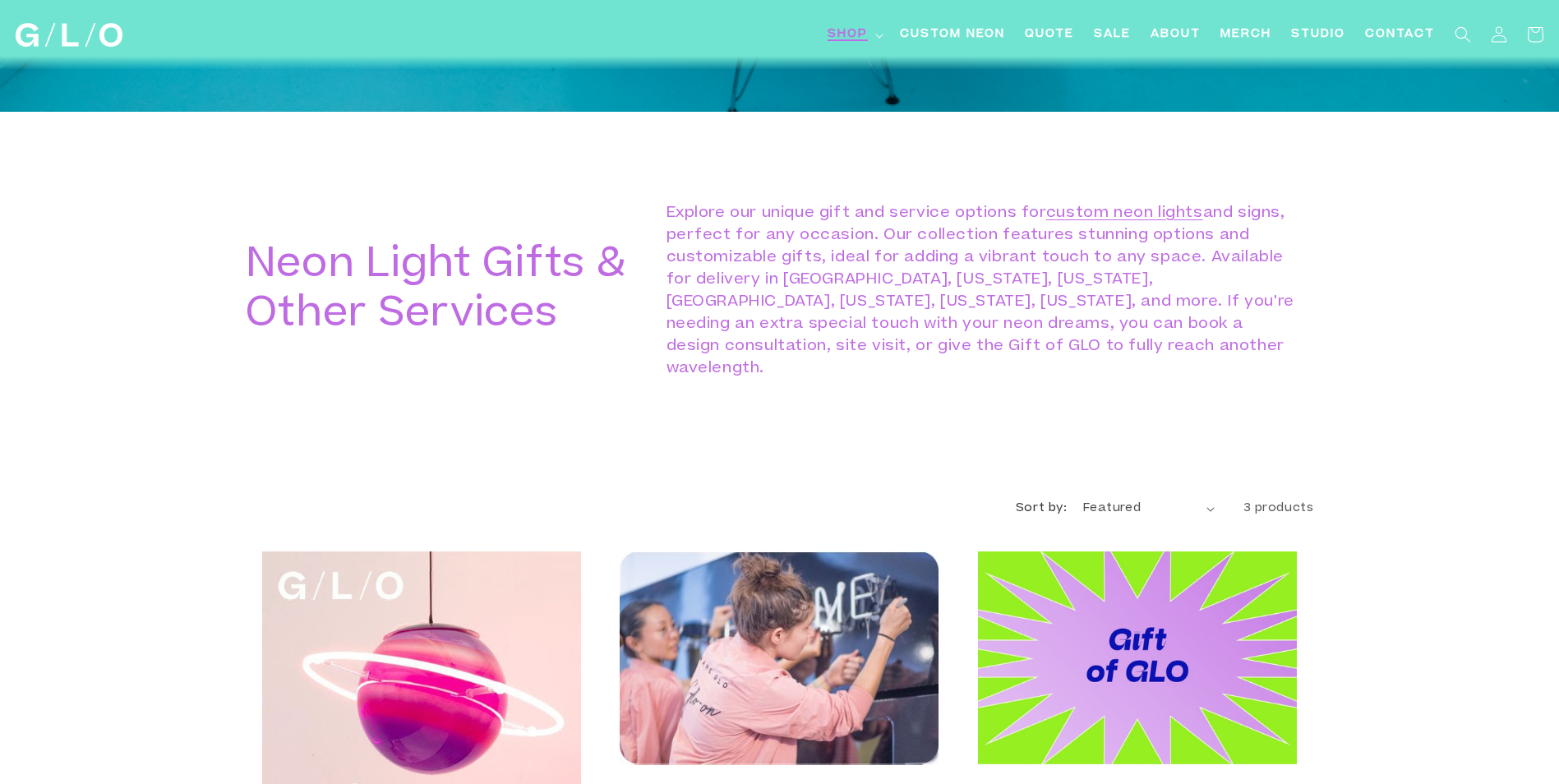
click at [839, 32] on span "Shop" at bounding box center [847, 35] width 40 height 17
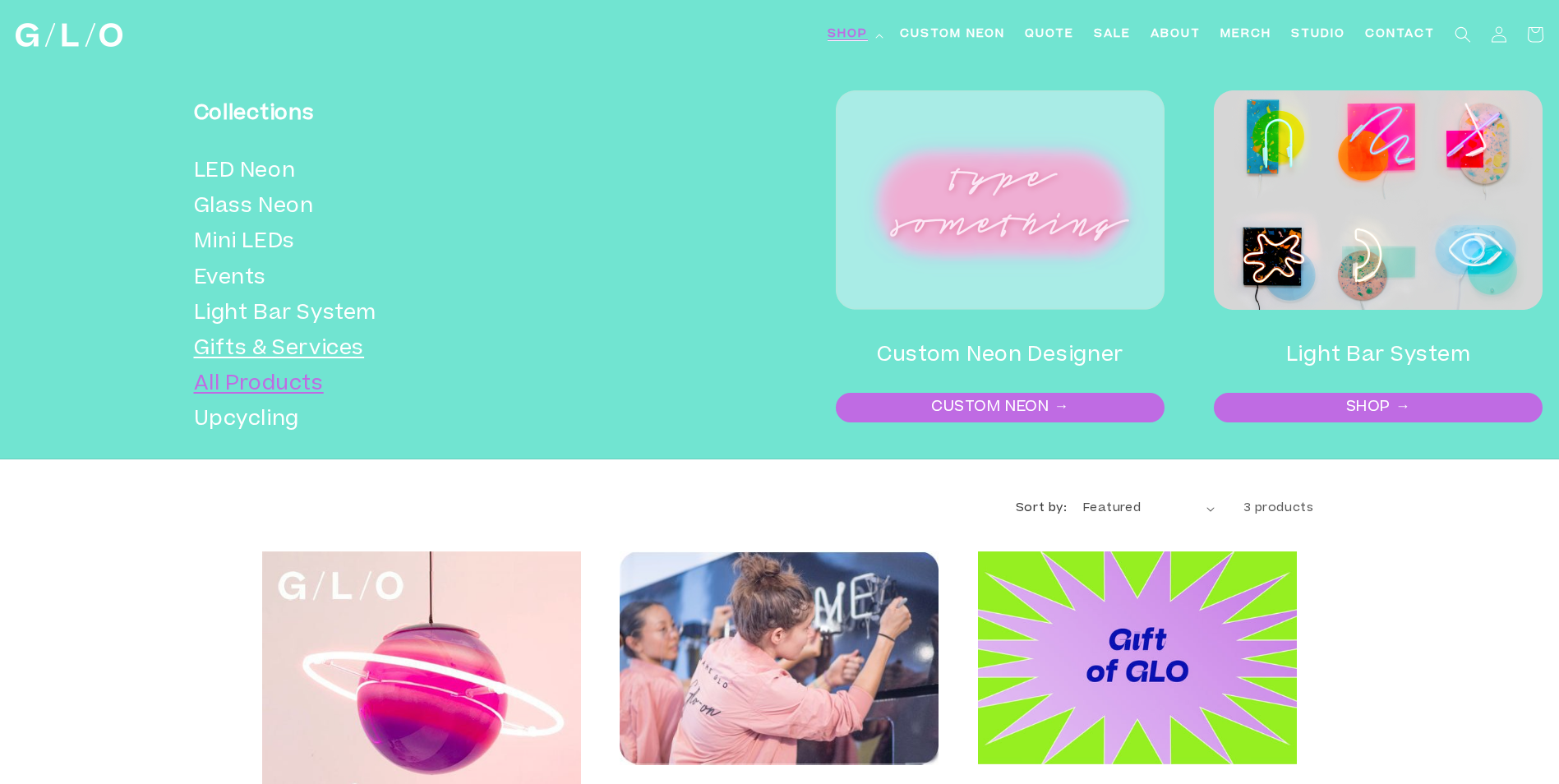
click at [257, 383] on link "All Products" at bounding box center [410, 385] width 432 height 36
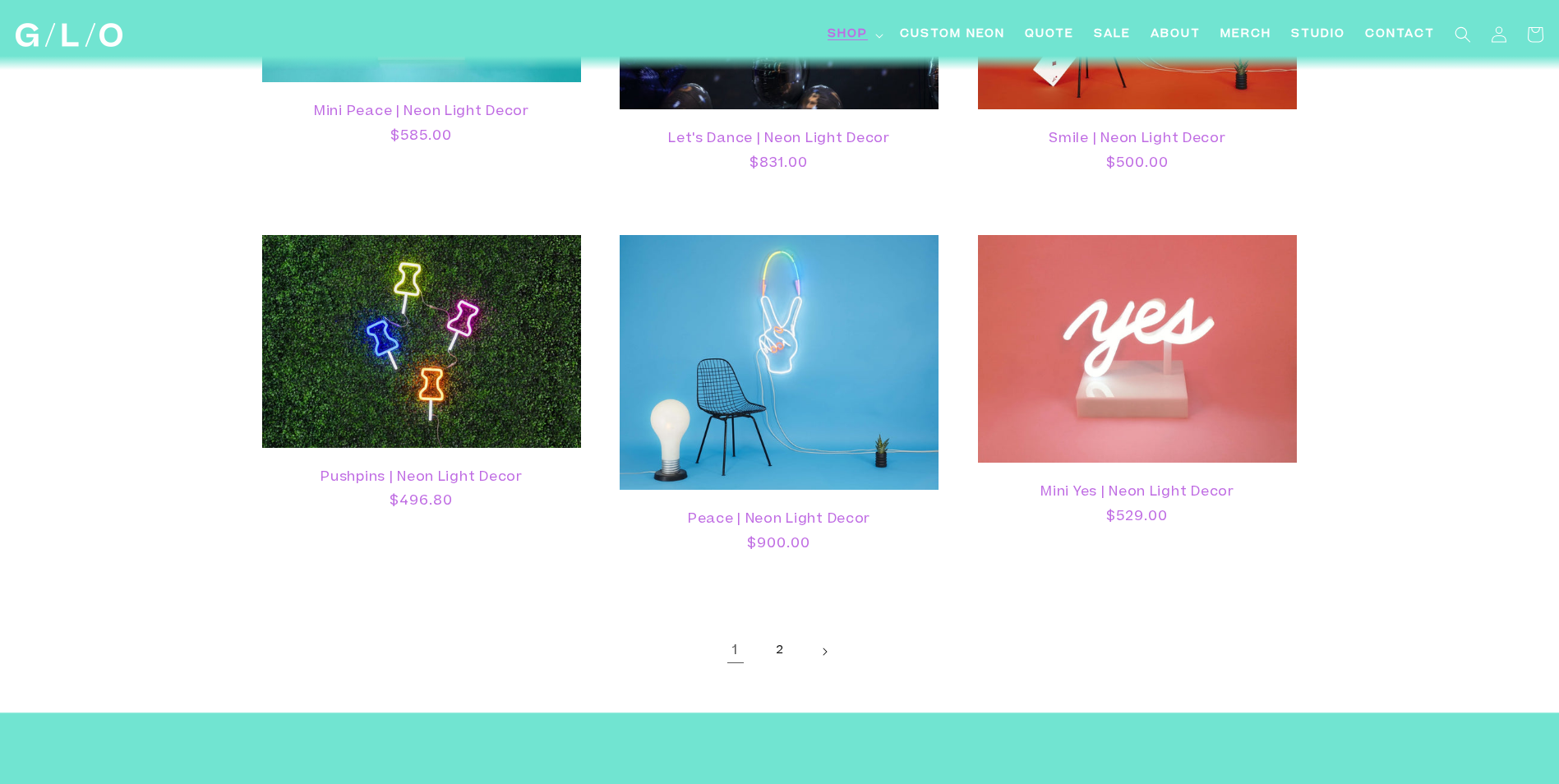
scroll to position [2957, 0]
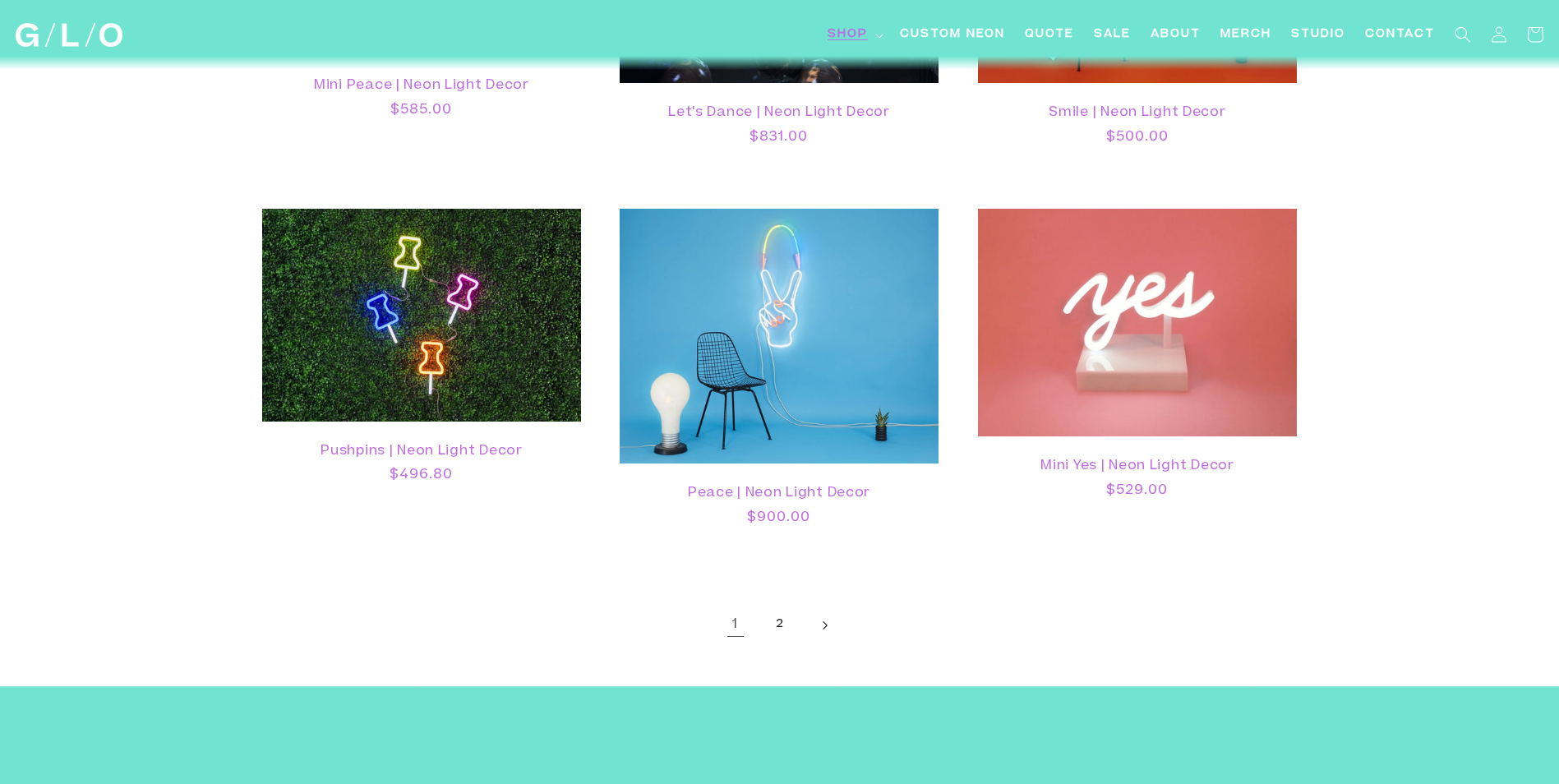
click at [824, 623] on icon "Next page" at bounding box center [824, 625] width 5 height 9
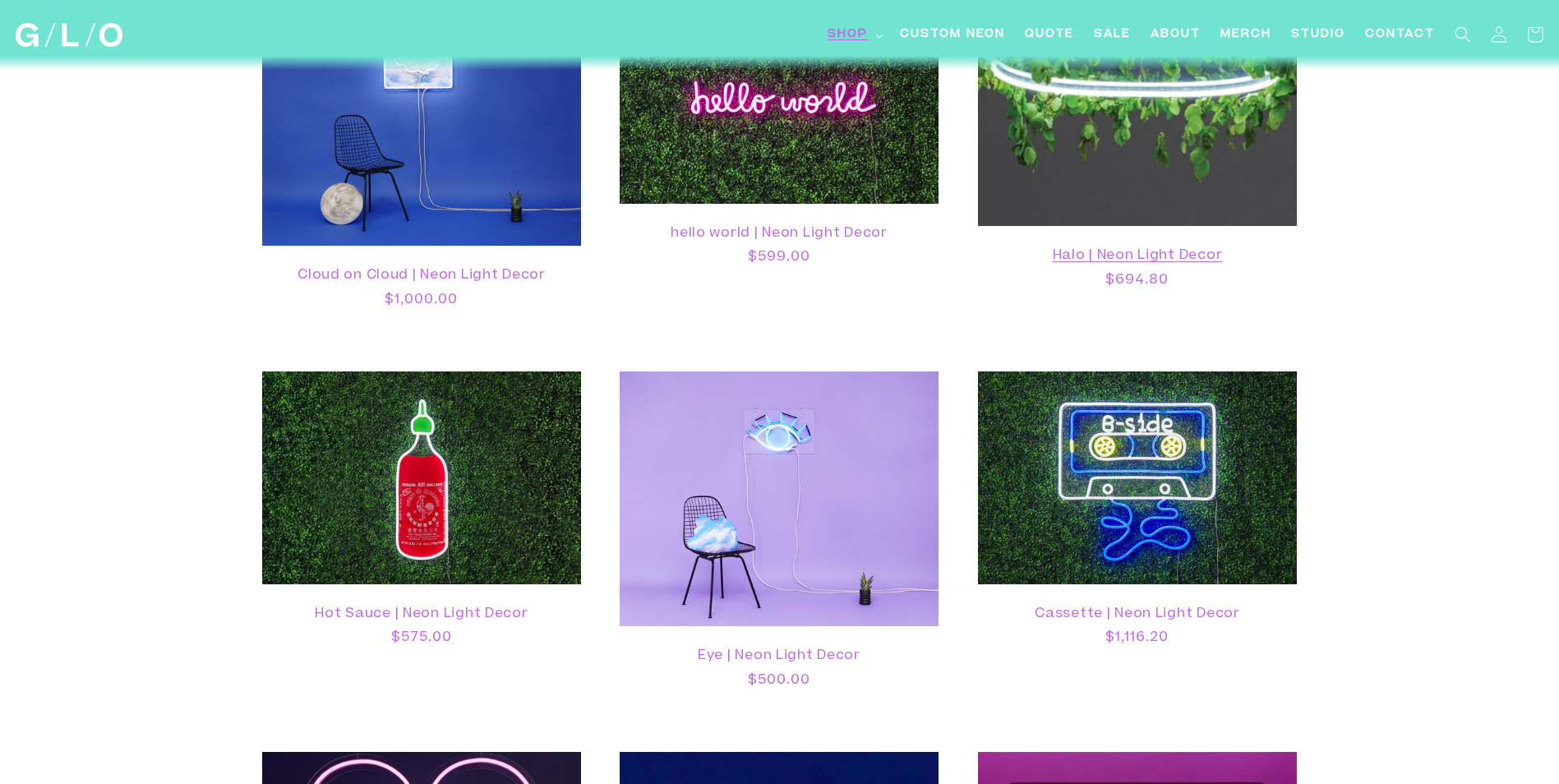
scroll to position [328, 0]
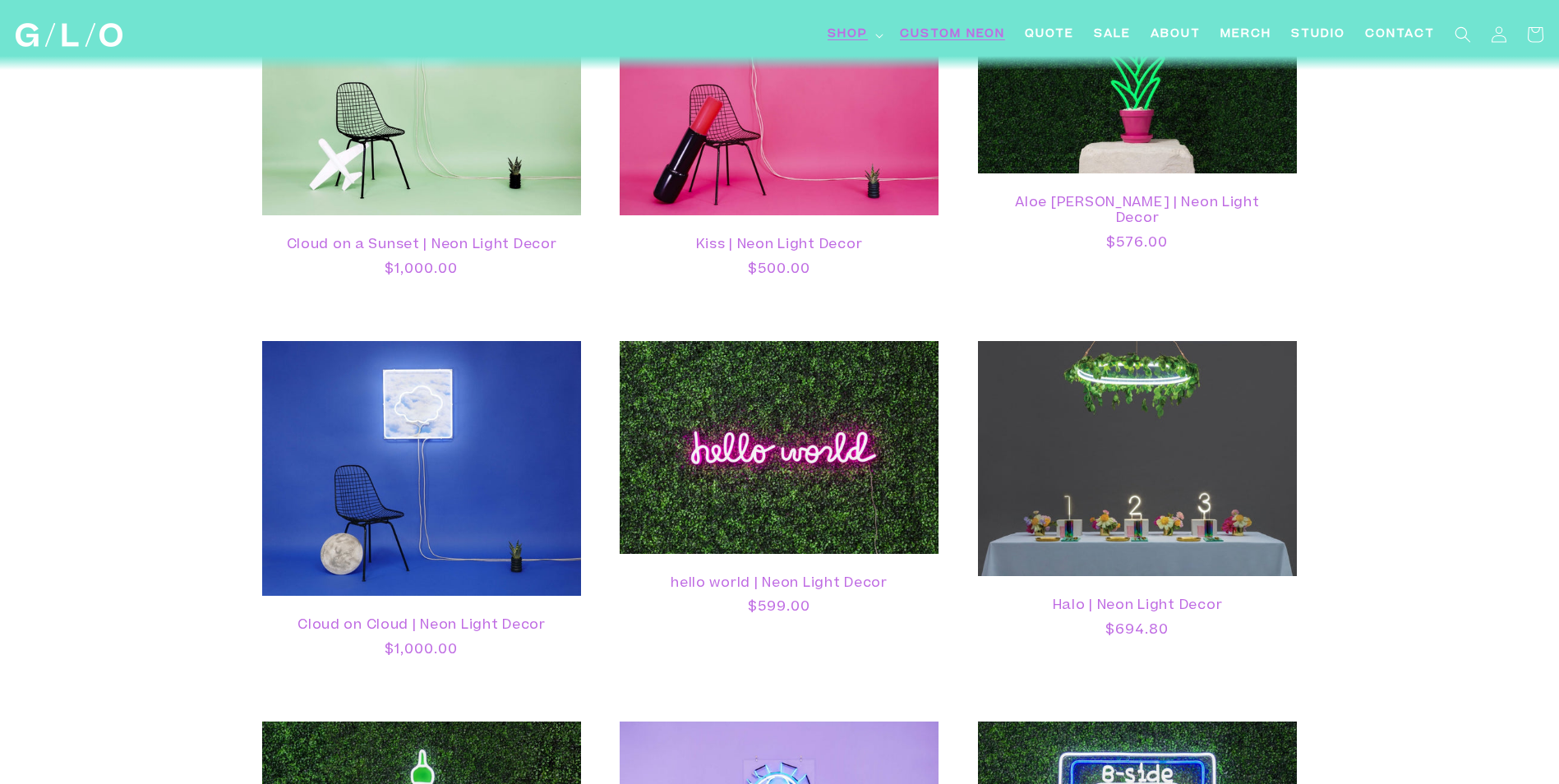
click at [921, 31] on span "Custom Neon" at bounding box center [953, 35] width 105 height 17
click at [1051, 36] on span "Quote" at bounding box center [1049, 35] width 49 height 17
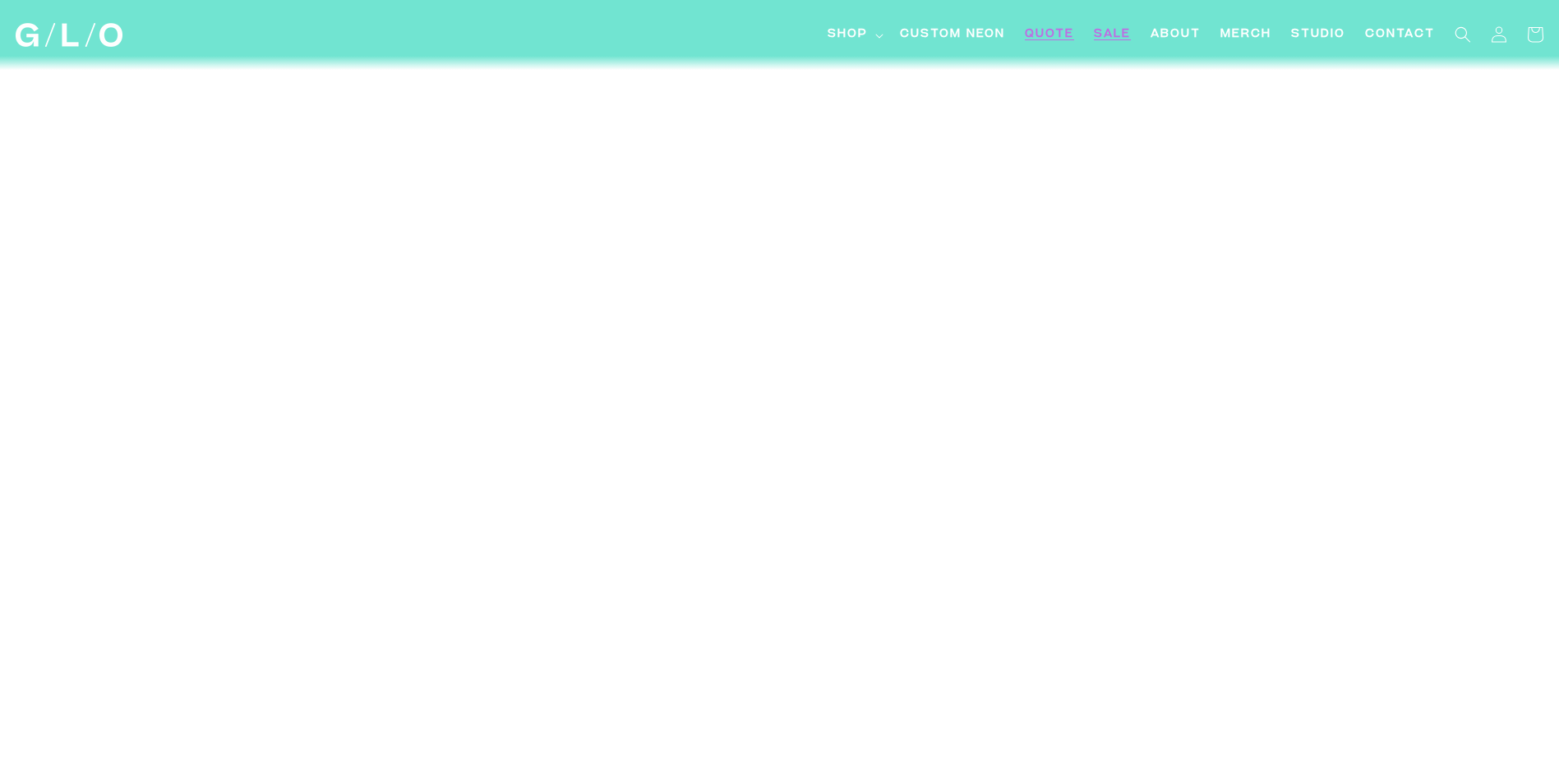
click at [1118, 31] on span "SALE" at bounding box center [1112, 35] width 37 height 17
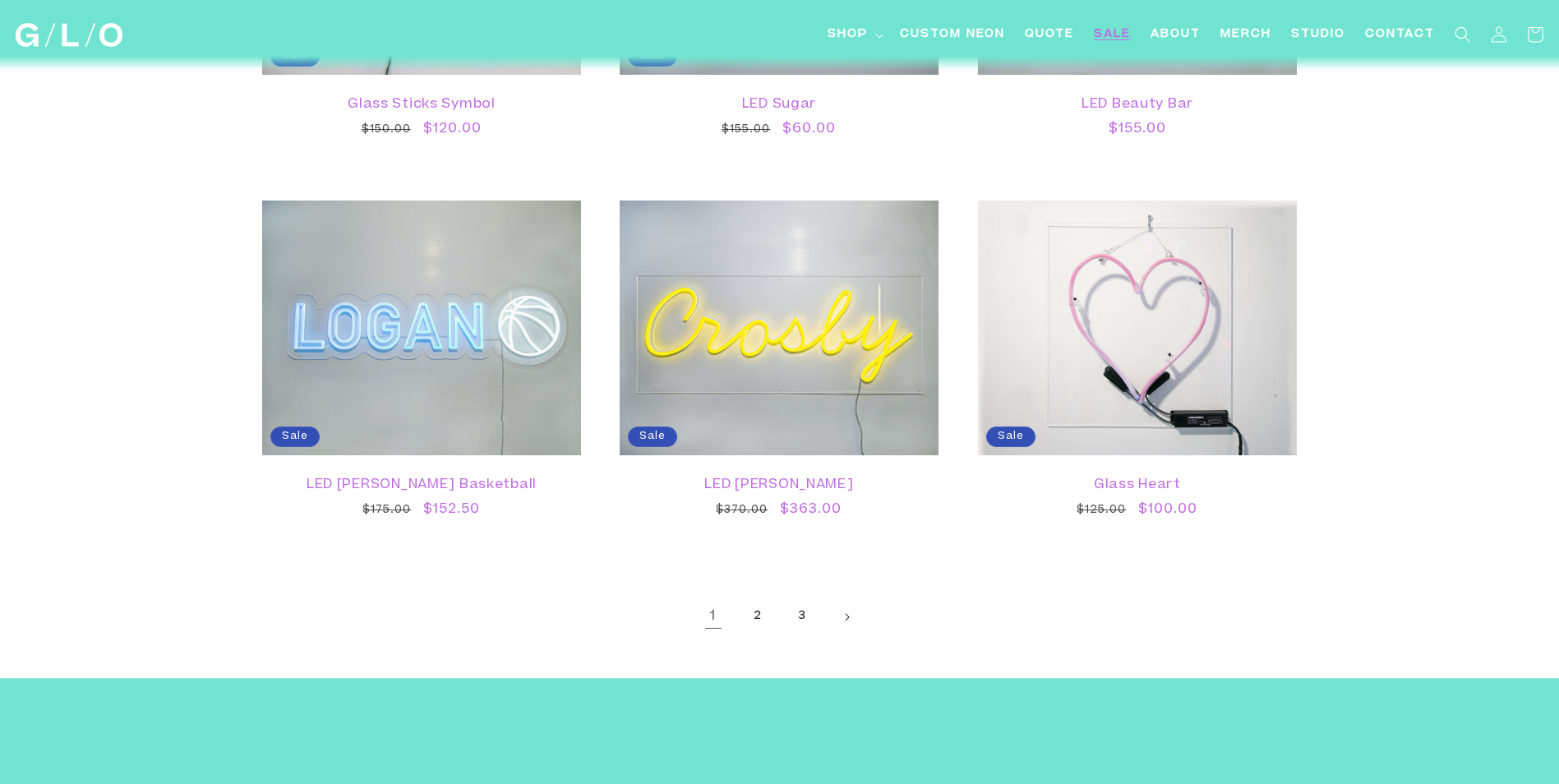
scroll to position [3092, 0]
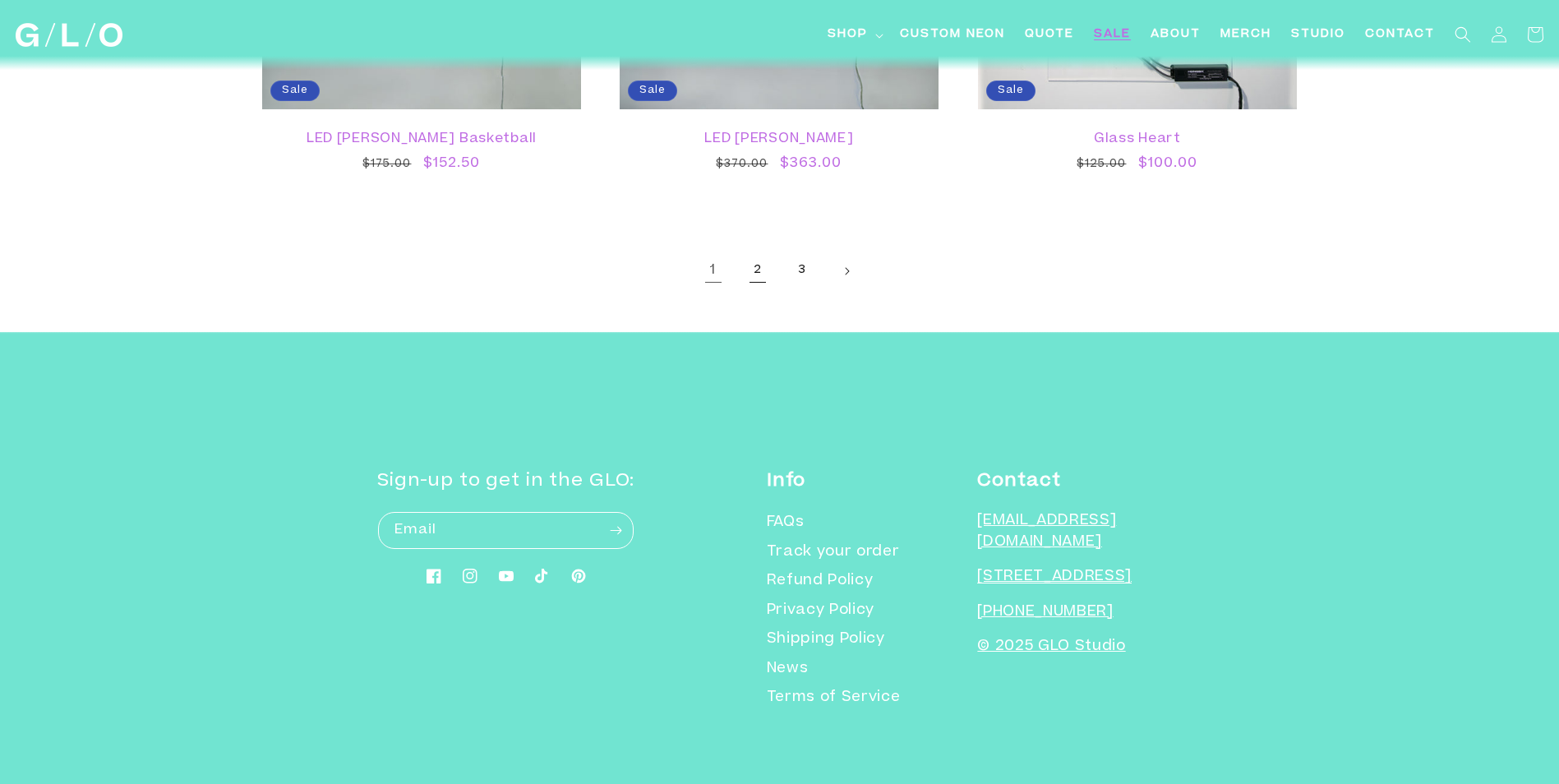
click at [757, 270] on link "2" at bounding box center [758, 271] width 36 height 36
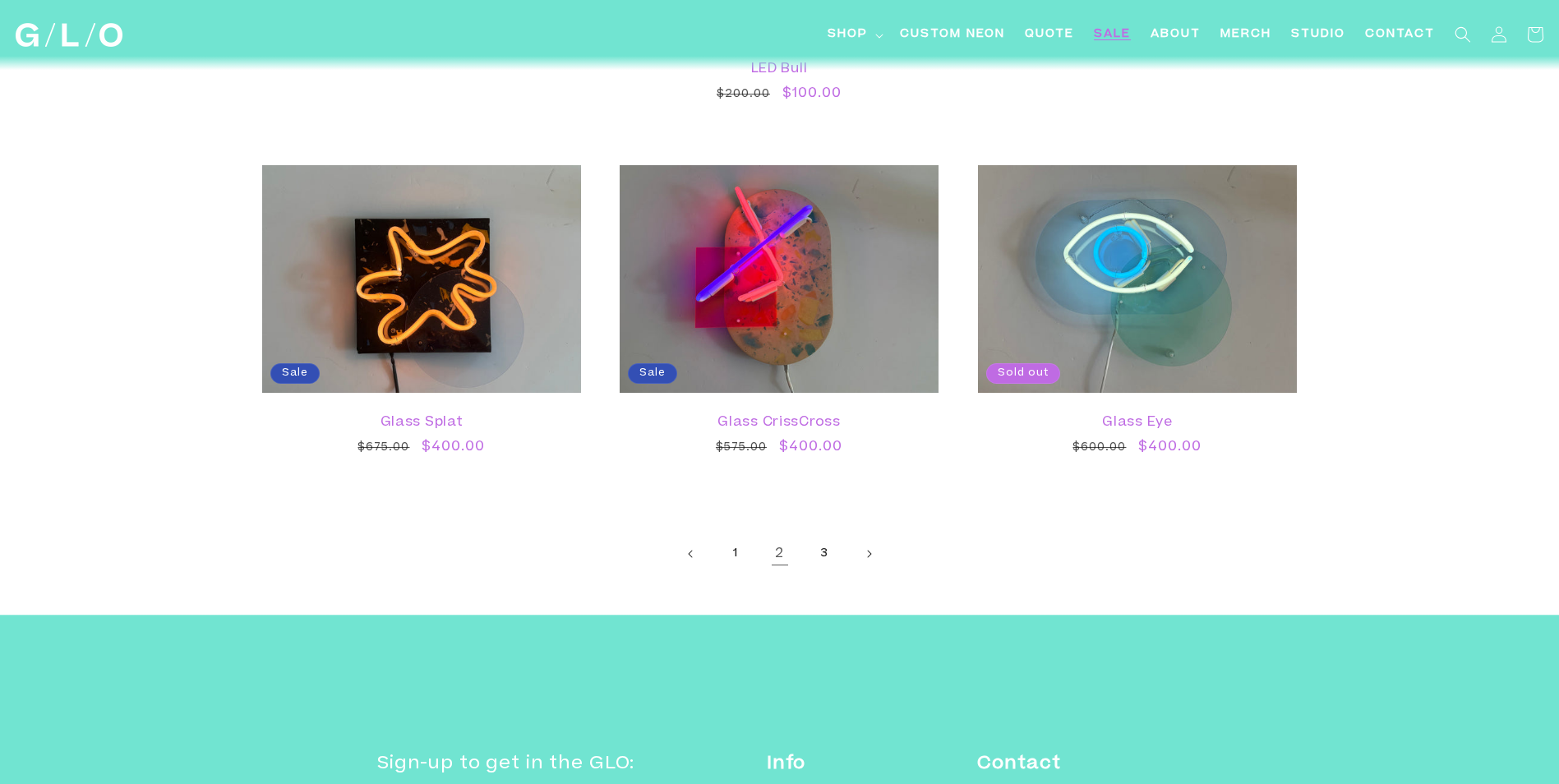
scroll to position [2957, 0]
click at [829, 557] on link "3" at bounding box center [824, 552] width 36 height 36
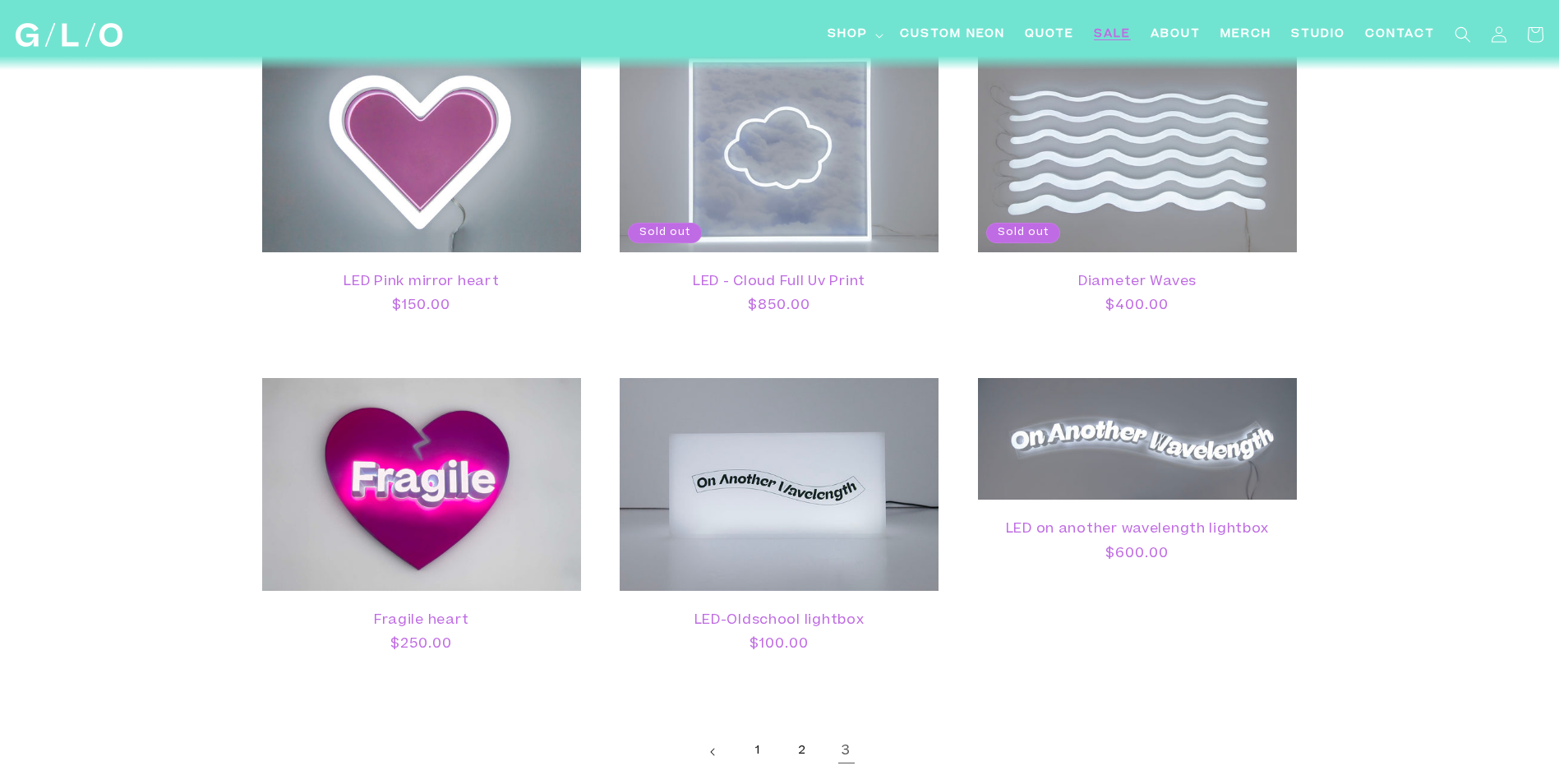
scroll to position [740, 0]
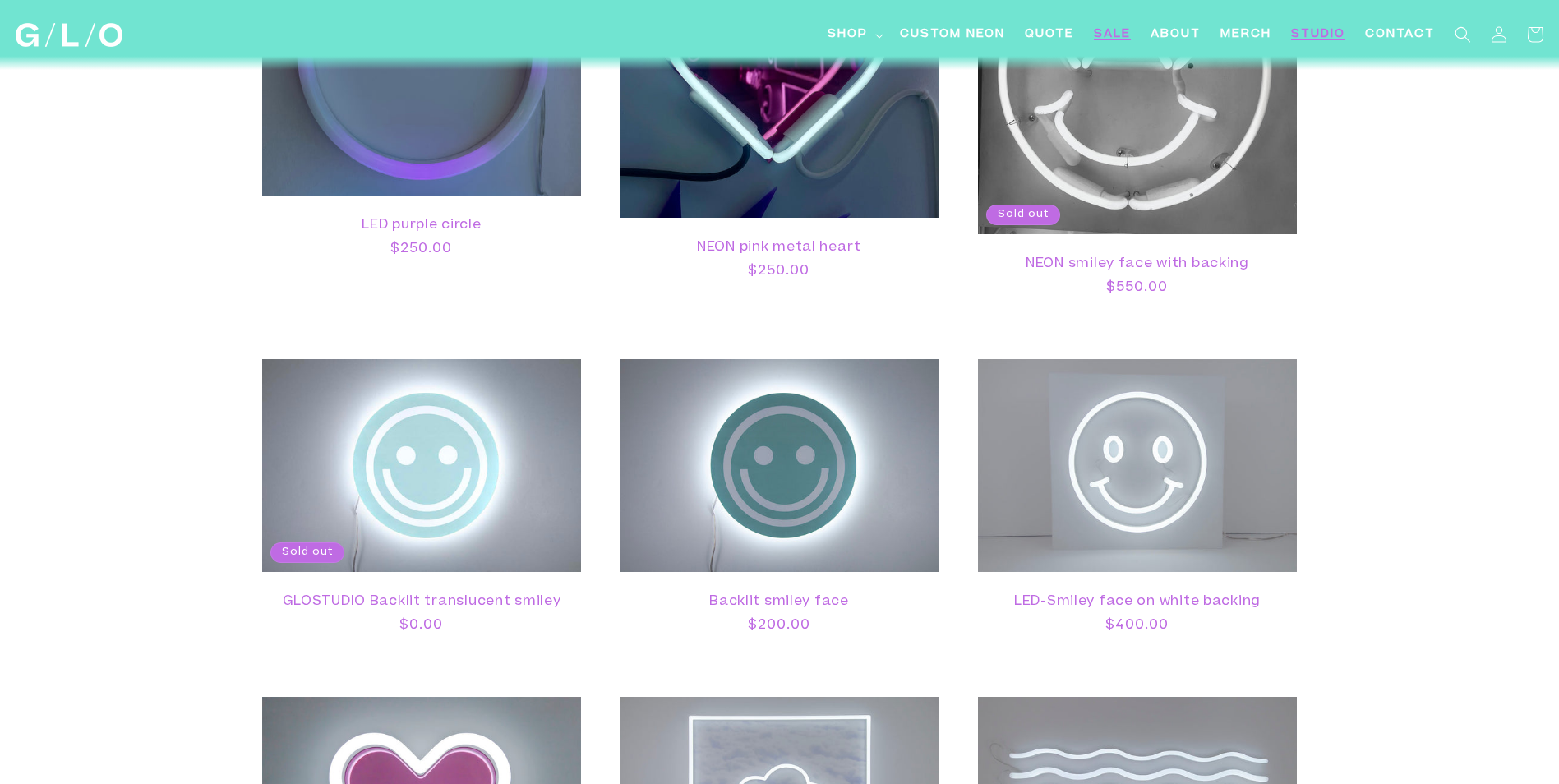
click at [1309, 32] on span "Studio" at bounding box center [1318, 35] width 55 height 17
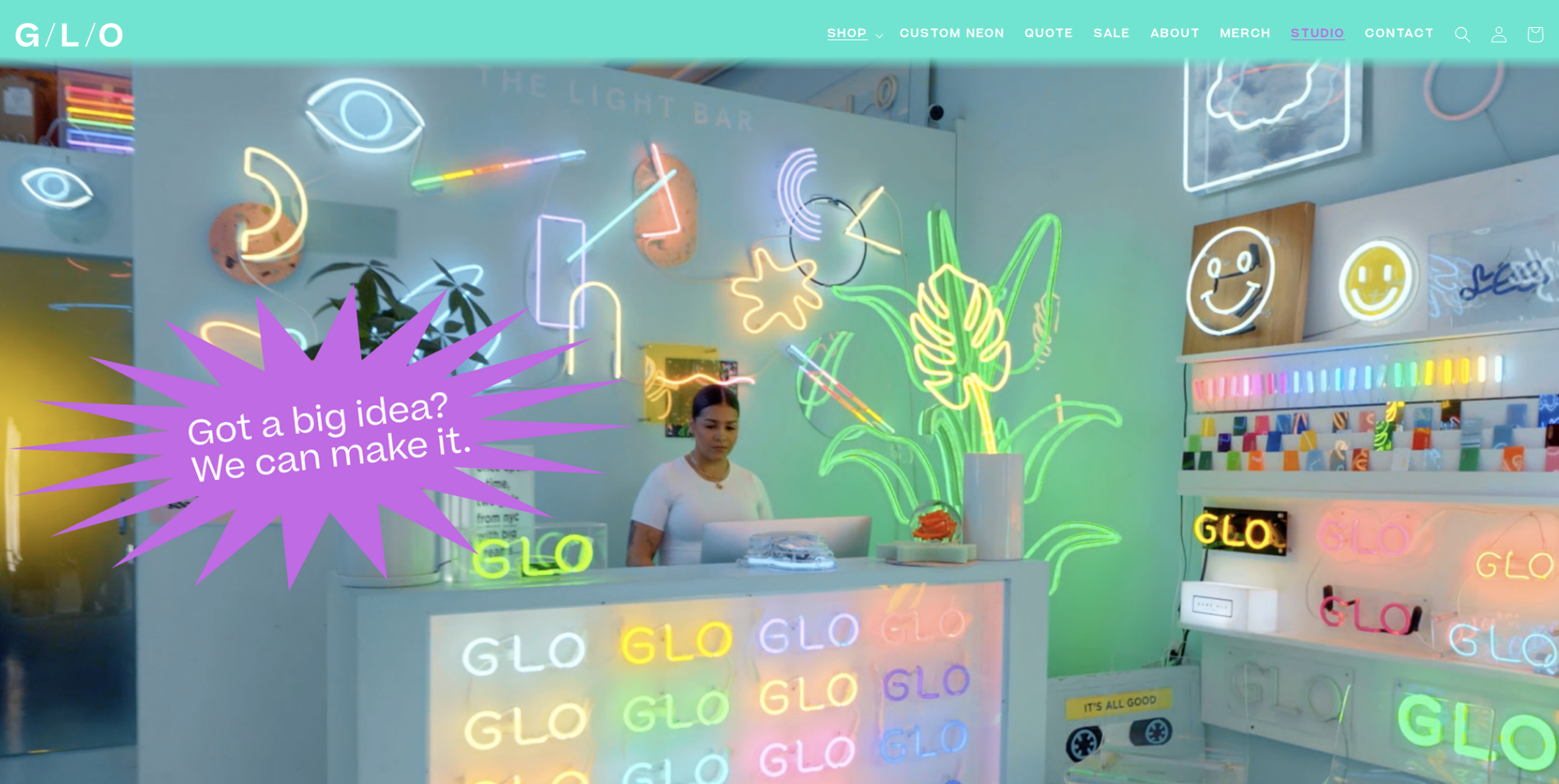
click at [862, 36] on span "Shop" at bounding box center [847, 35] width 40 height 17
